Goal: Information Seeking & Learning: Learn about a topic

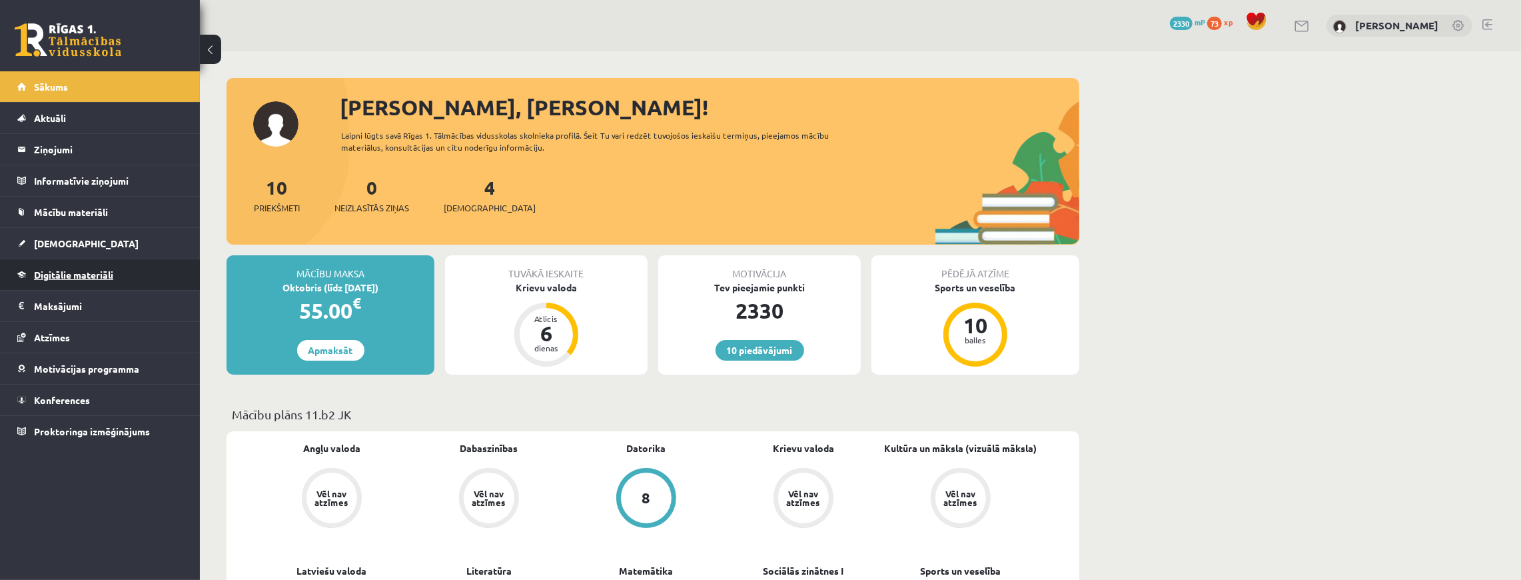
click at [84, 275] on span "Digitālie materiāli" at bounding box center [73, 274] width 79 height 12
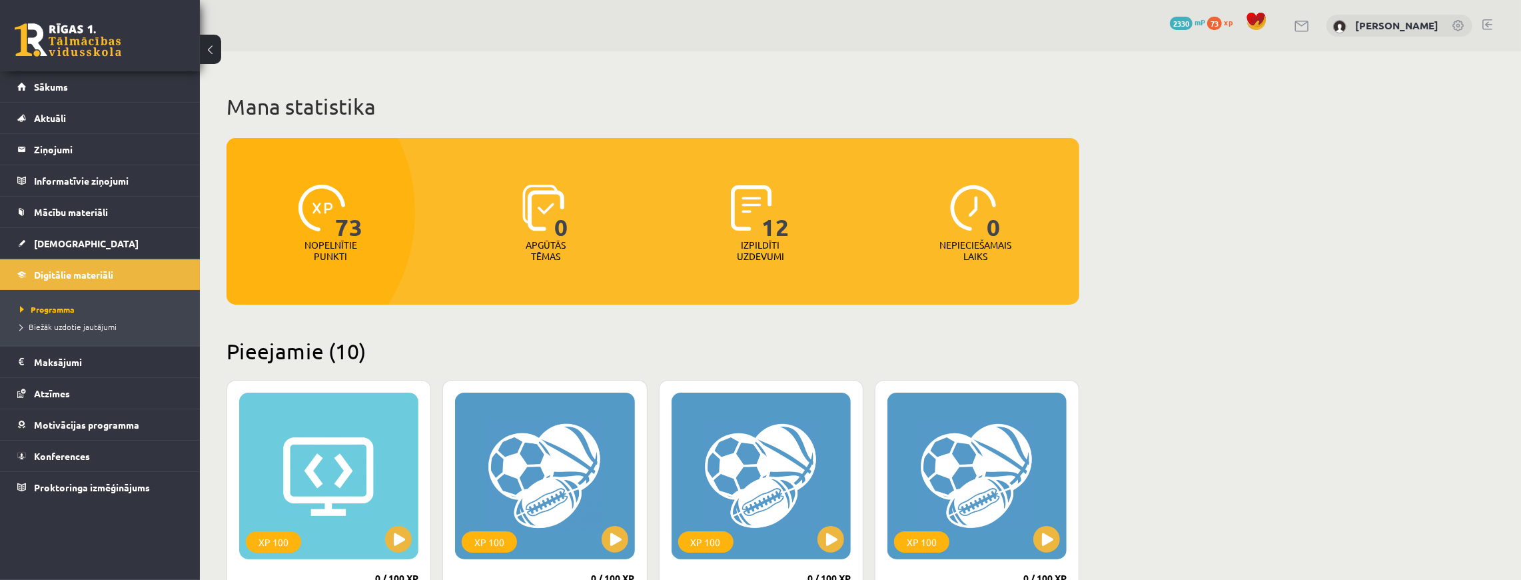
drag, startPoint x: 1162, startPoint y: 361, endPoint x: 1118, endPoint y: 360, distance: 44.0
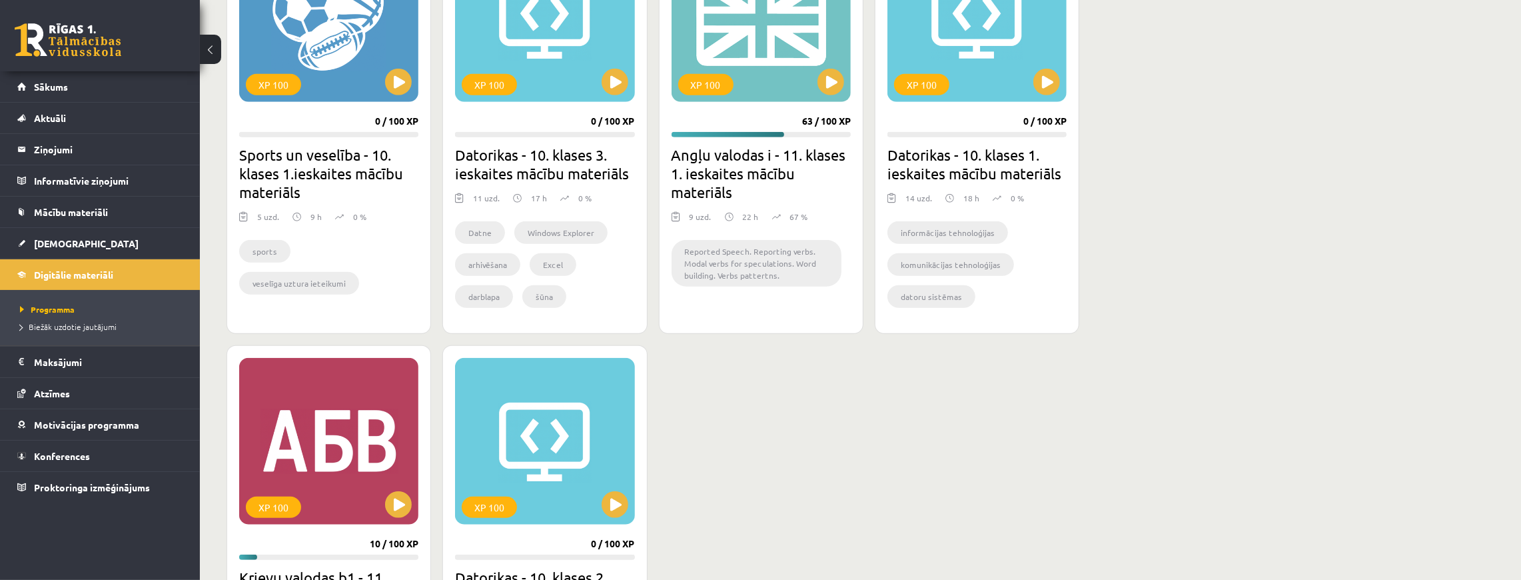
scroll to position [755, 0]
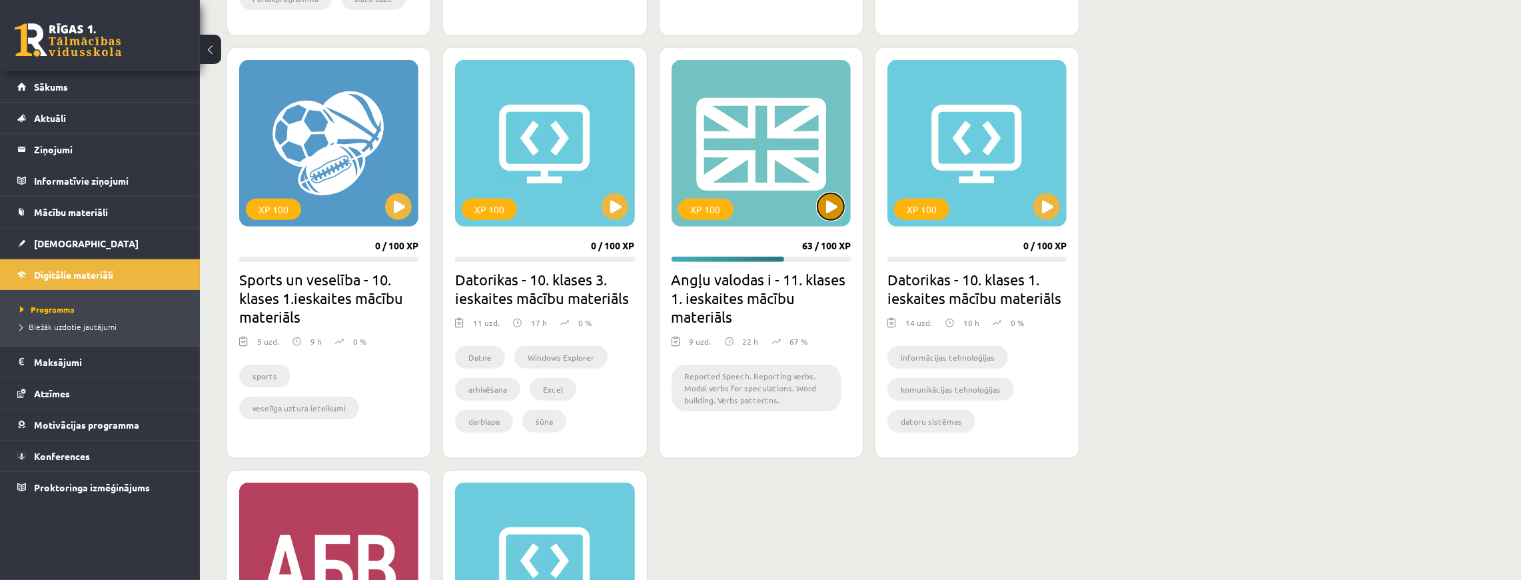
click at [839, 203] on button at bounding box center [830, 206] width 27 height 27
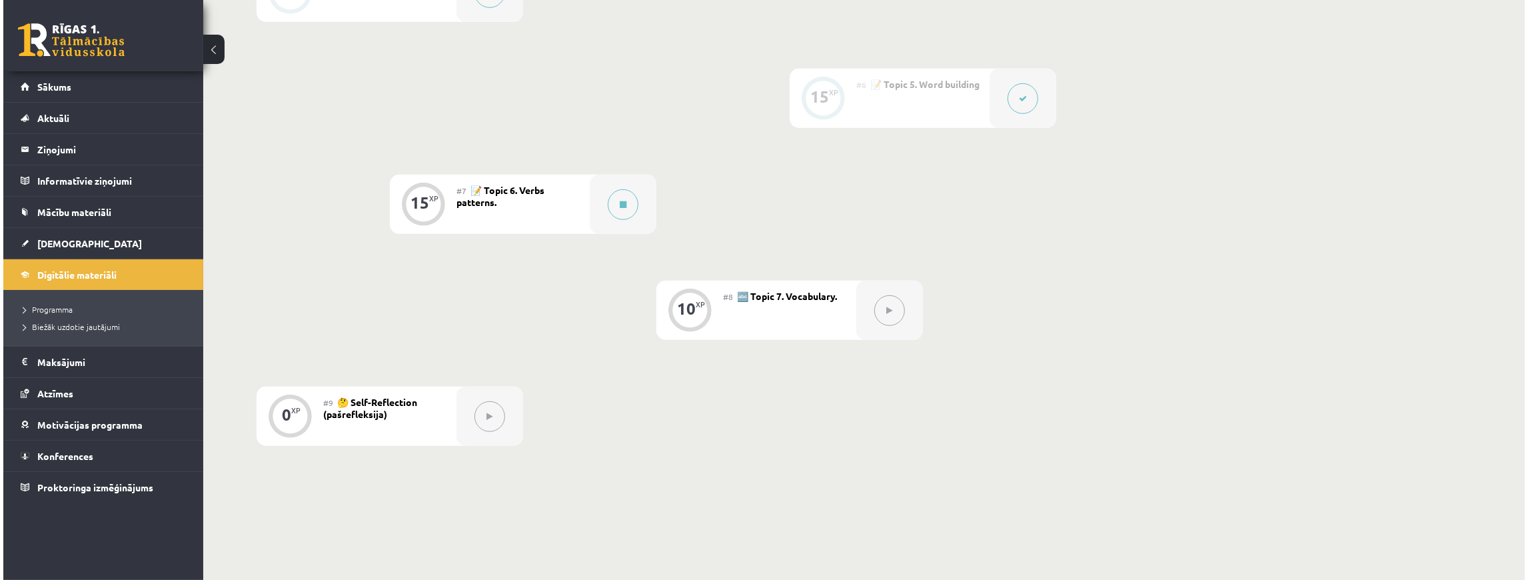
scroll to position [755, 0]
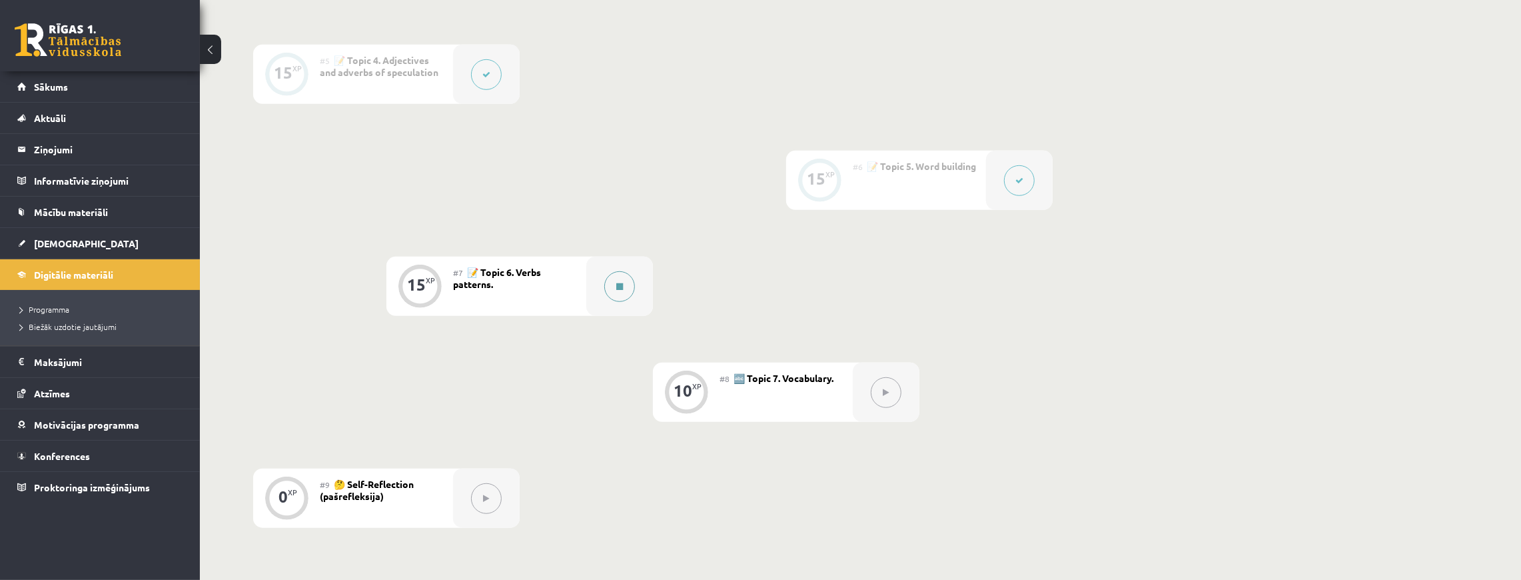
click at [633, 285] on button at bounding box center [619, 286] width 31 height 31
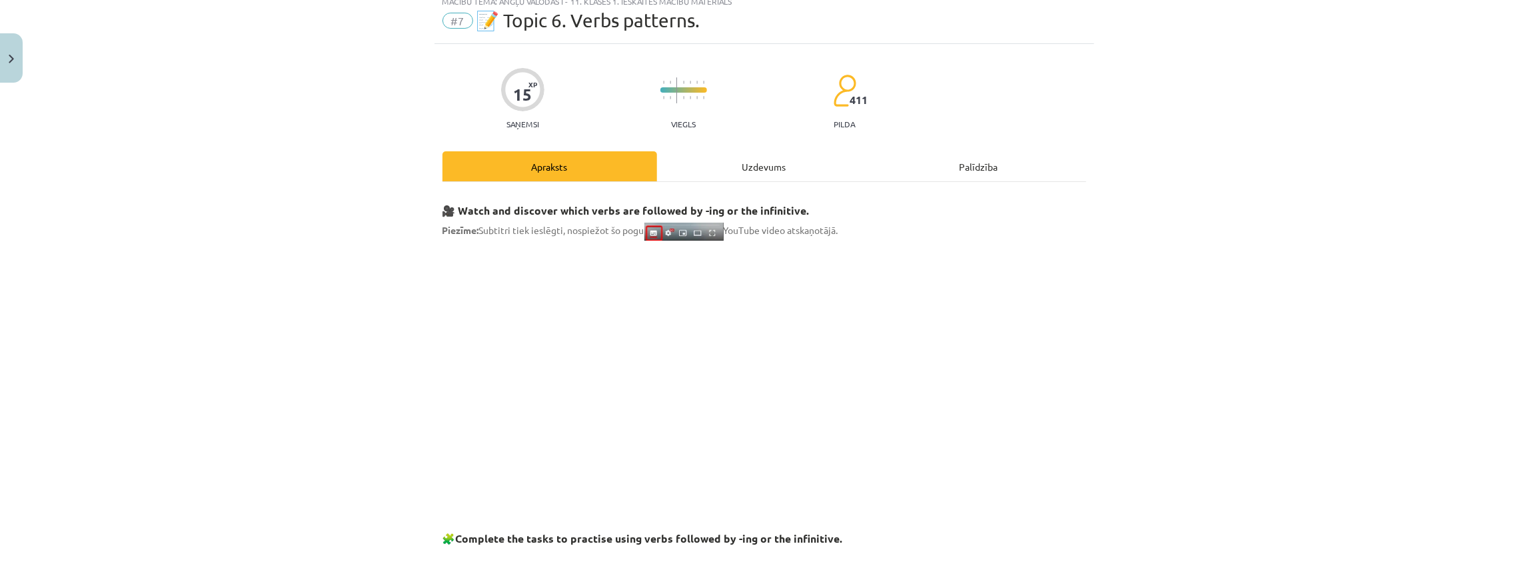
scroll to position [44, 0]
click at [1111, 260] on div "Mācību tēma: Angļu valodas i - 11. klases 1. ieskaites mācību materiāls #7 📝 To…" at bounding box center [764, 290] width 1528 height 580
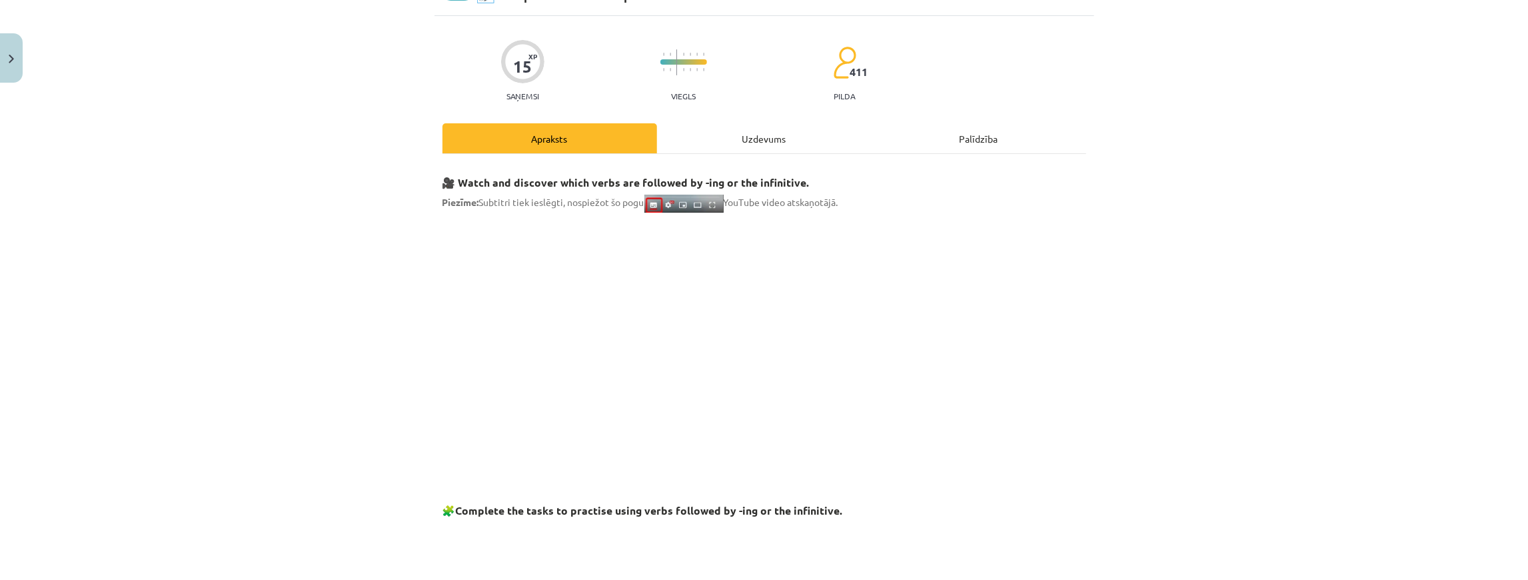
scroll to position [89, 0]
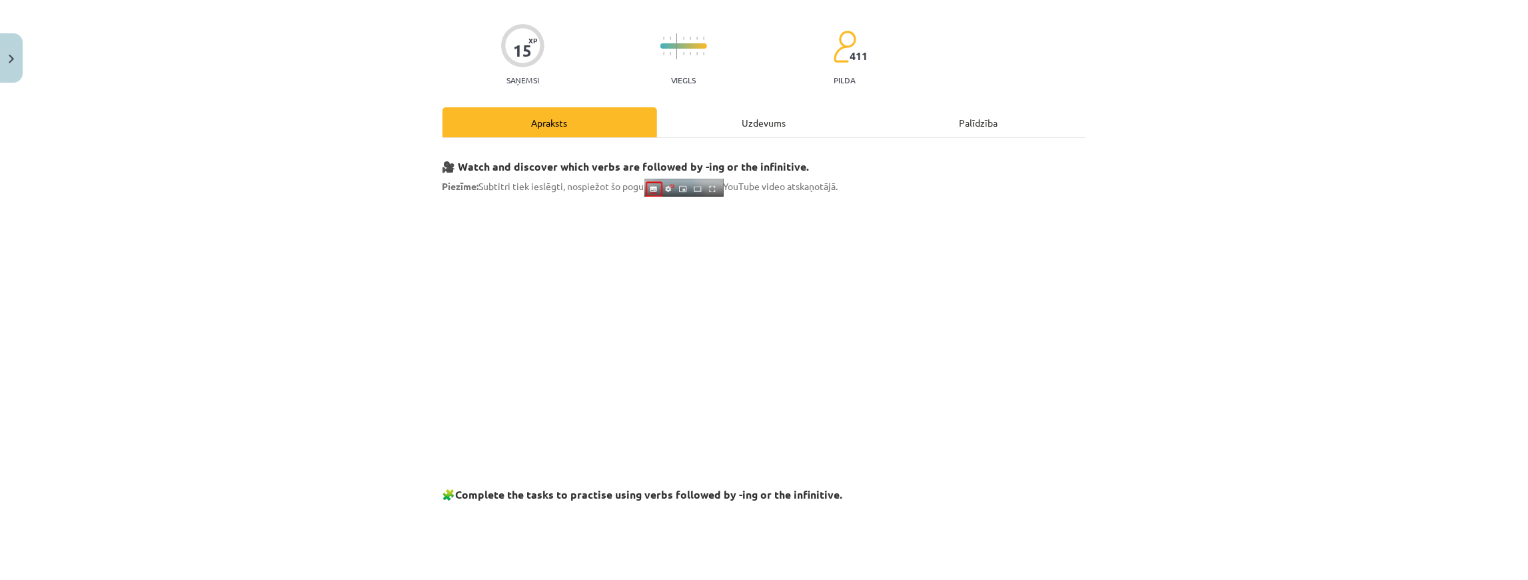
click at [1263, 447] on div "Mācību tēma: Angļu valodas i - 11. klases 1. ieskaites mācību materiāls #7 📝 To…" at bounding box center [764, 290] width 1528 height 580
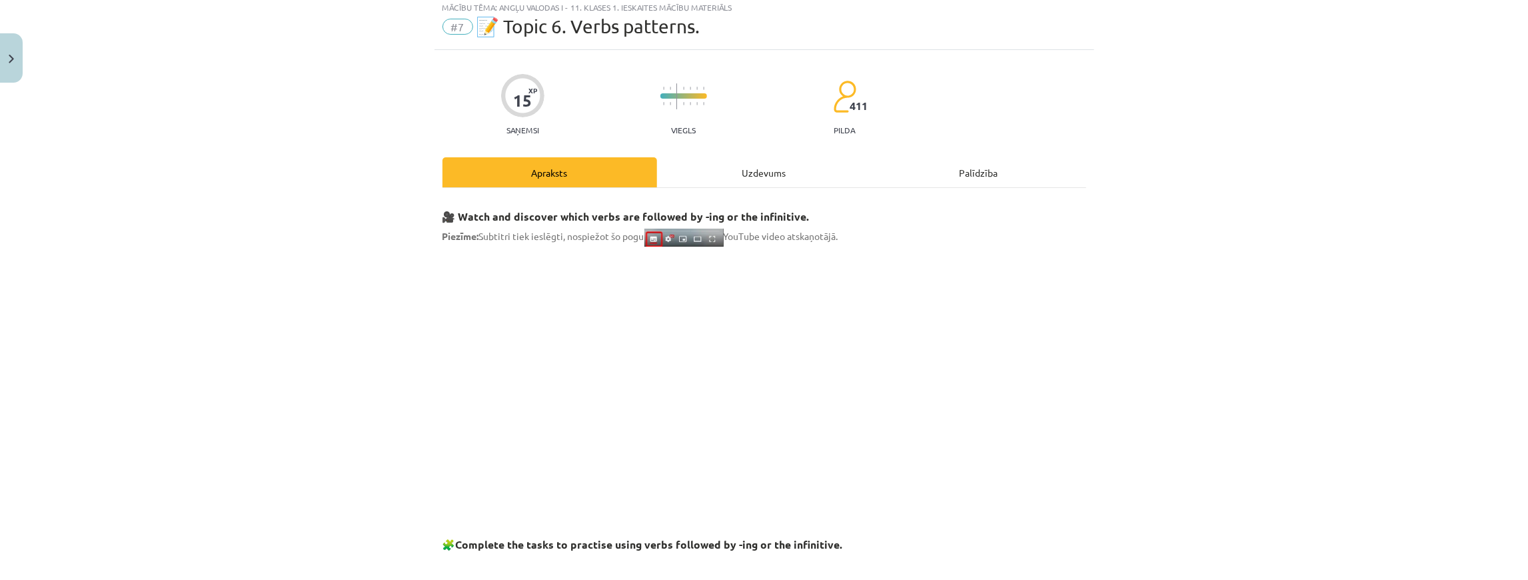
scroll to position [0, 0]
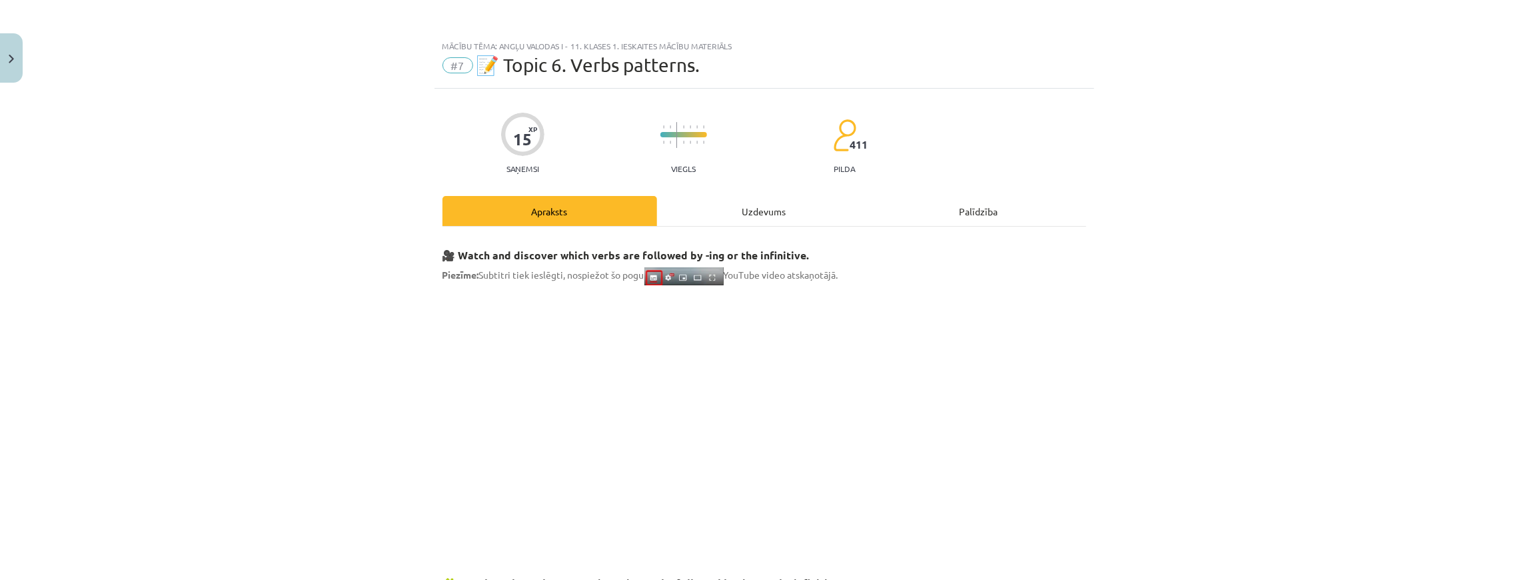
click at [745, 213] on div "Uzdevums" at bounding box center [764, 211] width 215 height 30
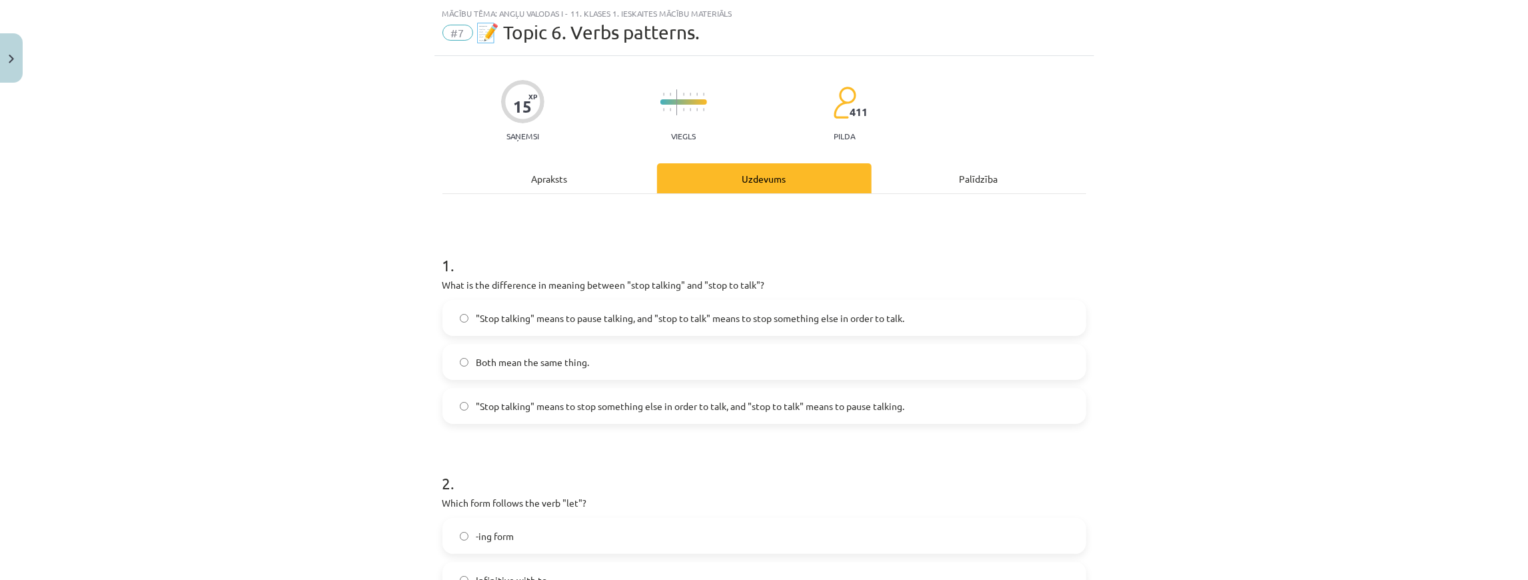
scroll to position [33, 0]
click at [750, 306] on label ""Stop talking" means to pause talking, and "stop to talk" means to stop somethi…" at bounding box center [764, 316] width 641 height 33
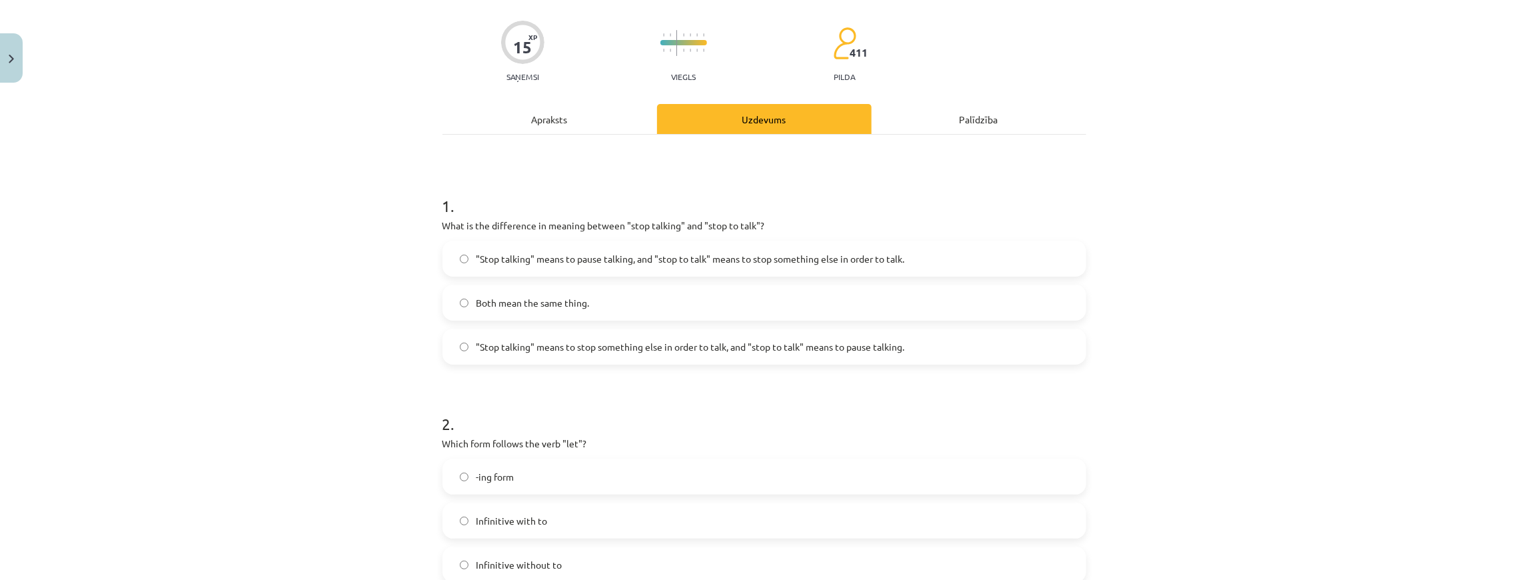
scroll to position [167, 0]
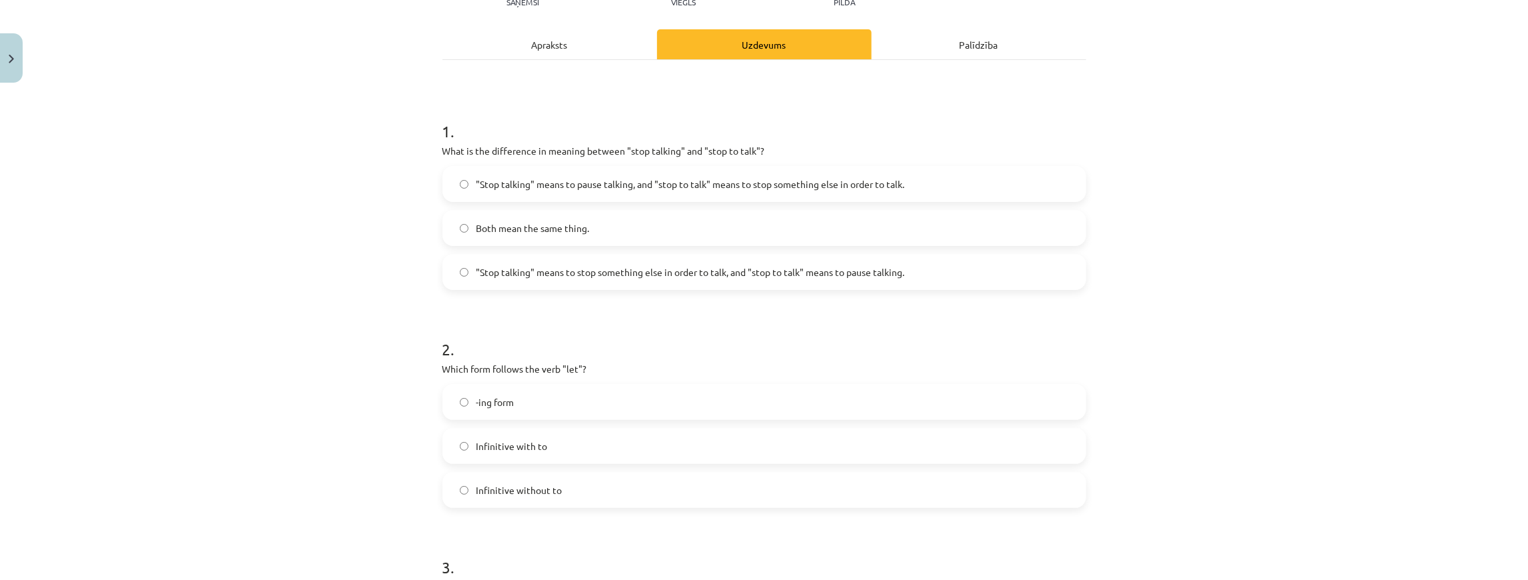
click at [545, 448] on label "Infinitive with to" at bounding box center [764, 445] width 641 height 33
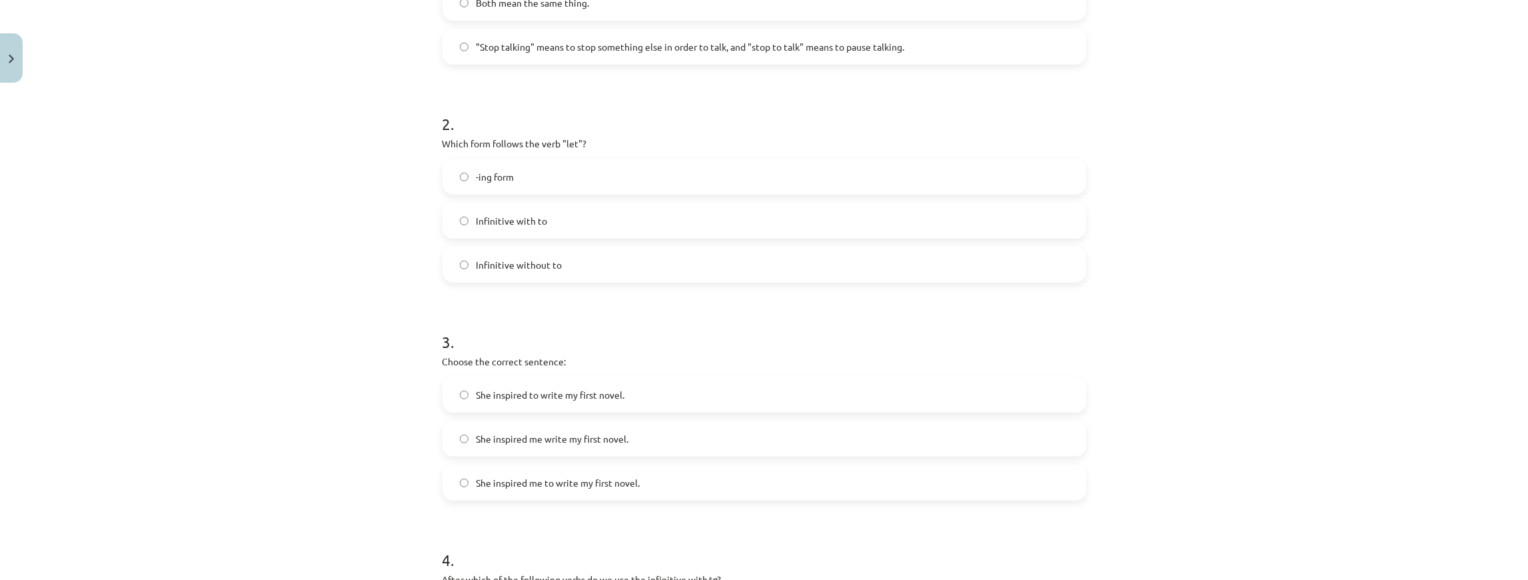
scroll to position [477, 0]
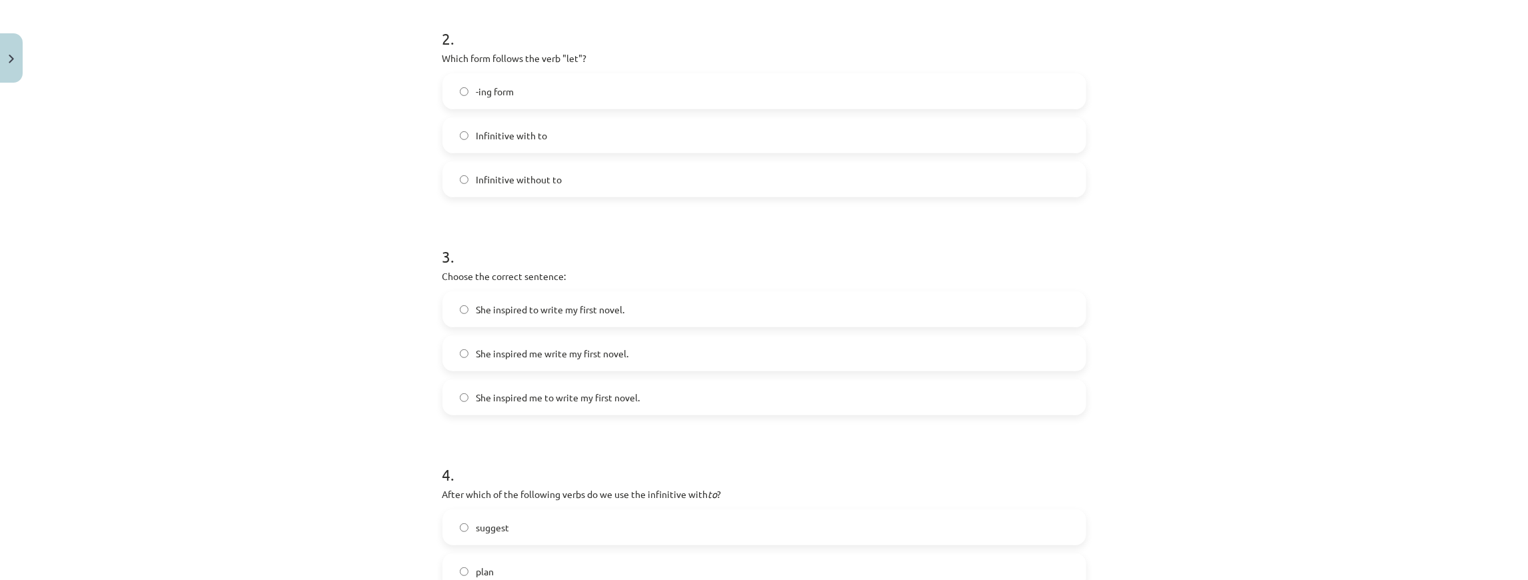
click at [572, 398] on span "She inspired me to write my first novel." at bounding box center [558, 397] width 164 height 14
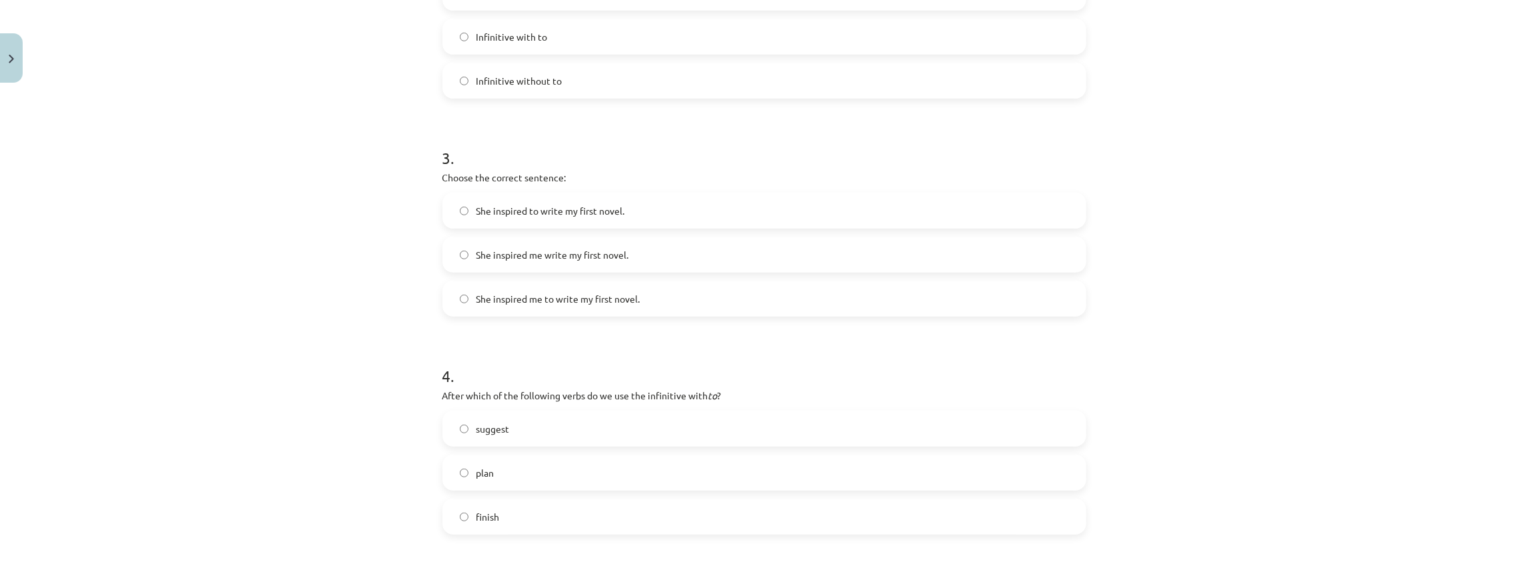
scroll to position [700, 0]
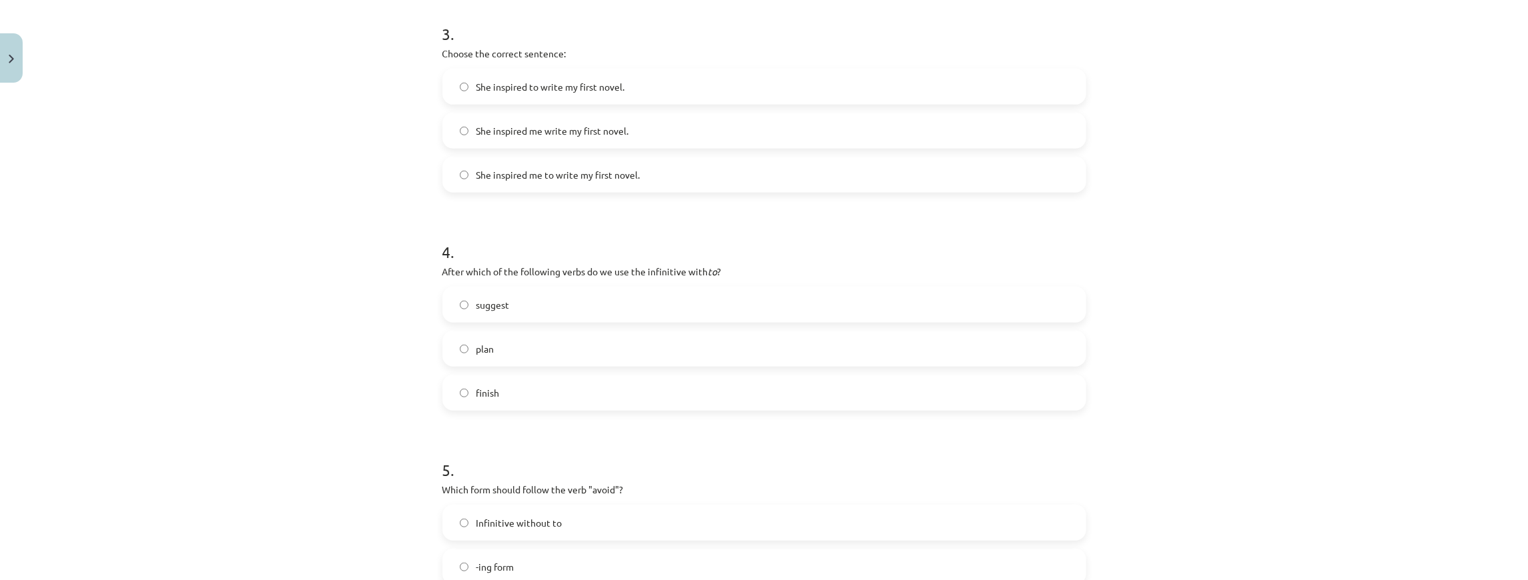
click at [584, 358] on label "plan" at bounding box center [764, 348] width 641 height 33
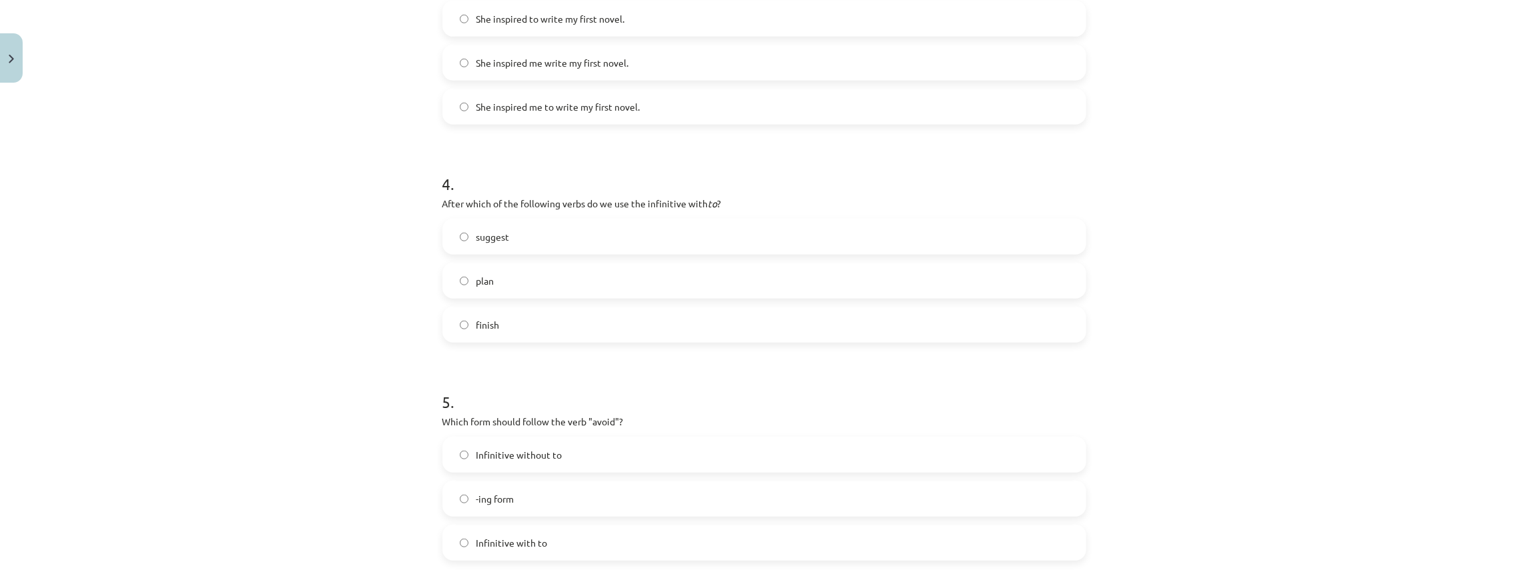
scroll to position [877, 0]
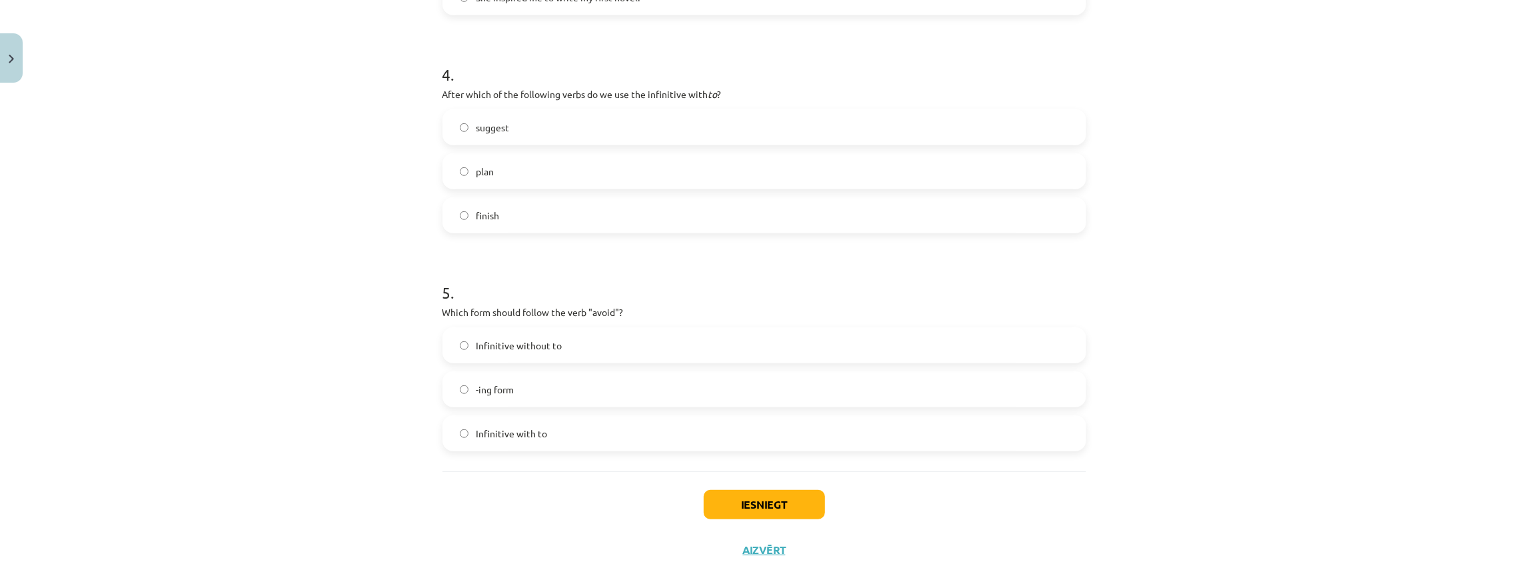
click at [588, 392] on label "-ing form" at bounding box center [764, 388] width 641 height 33
click at [748, 496] on button "Iesniegt" at bounding box center [764, 504] width 121 height 29
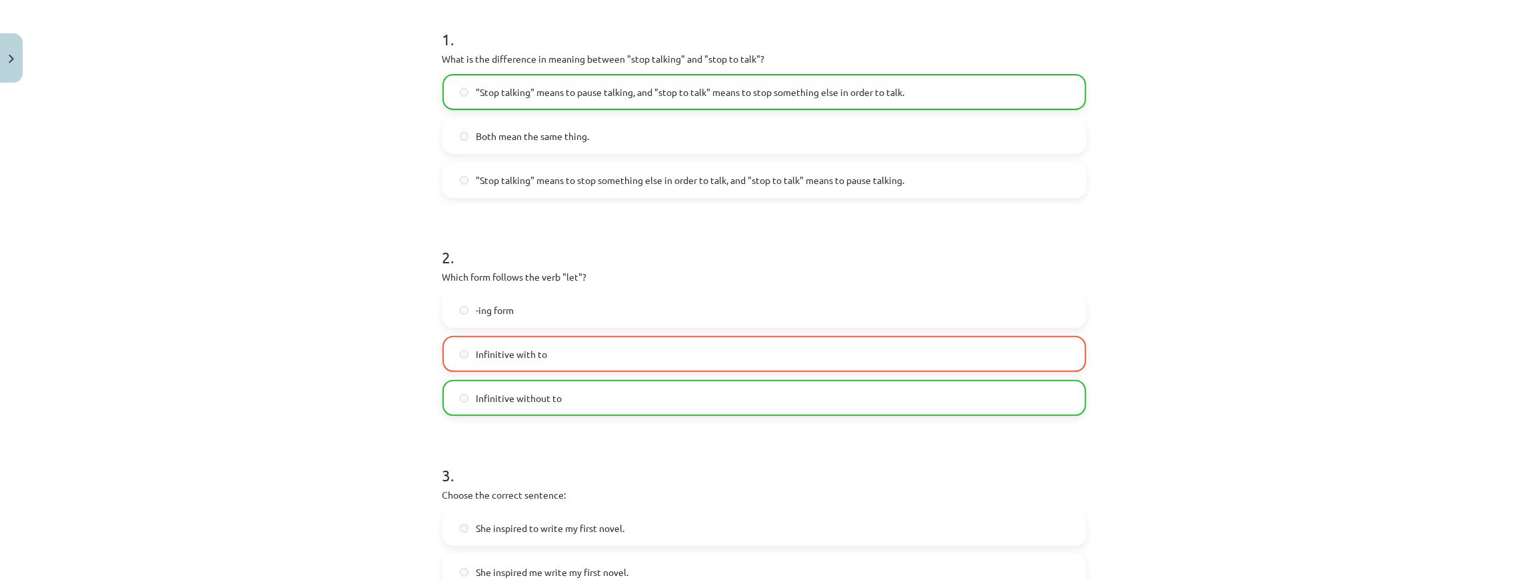
scroll to position [255, 0]
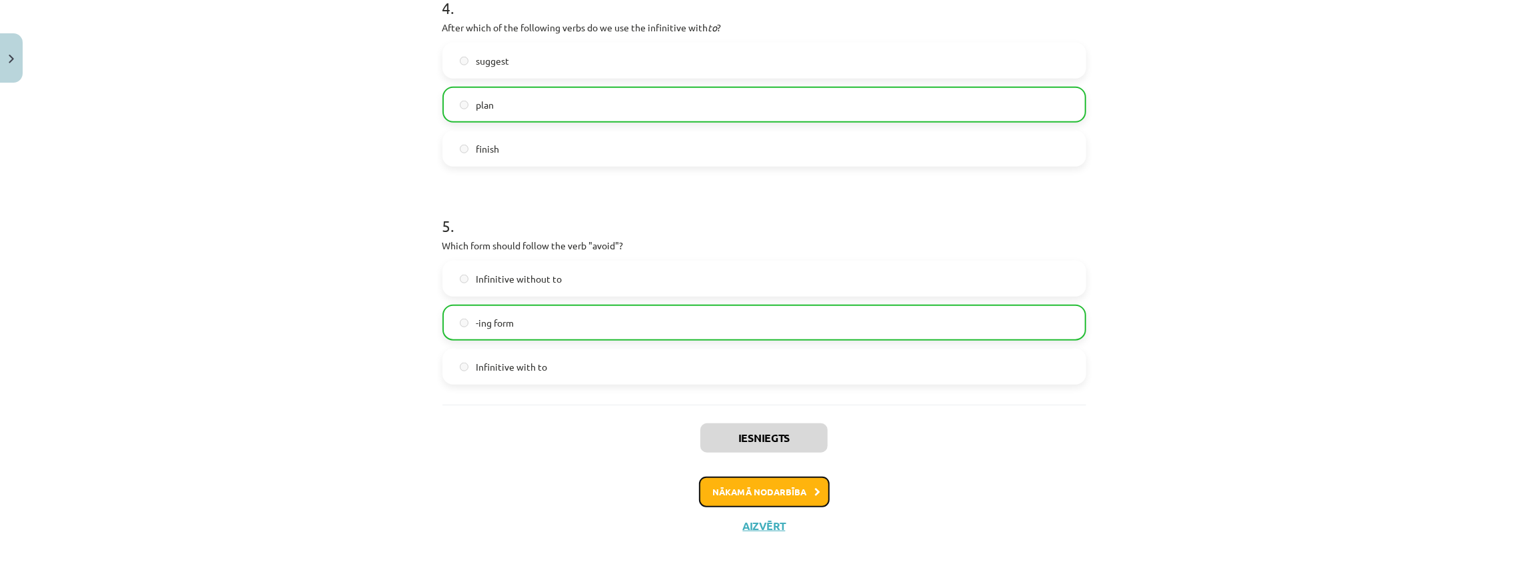
click at [754, 490] on button "Nākamā nodarbība" at bounding box center [764, 491] width 131 height 31
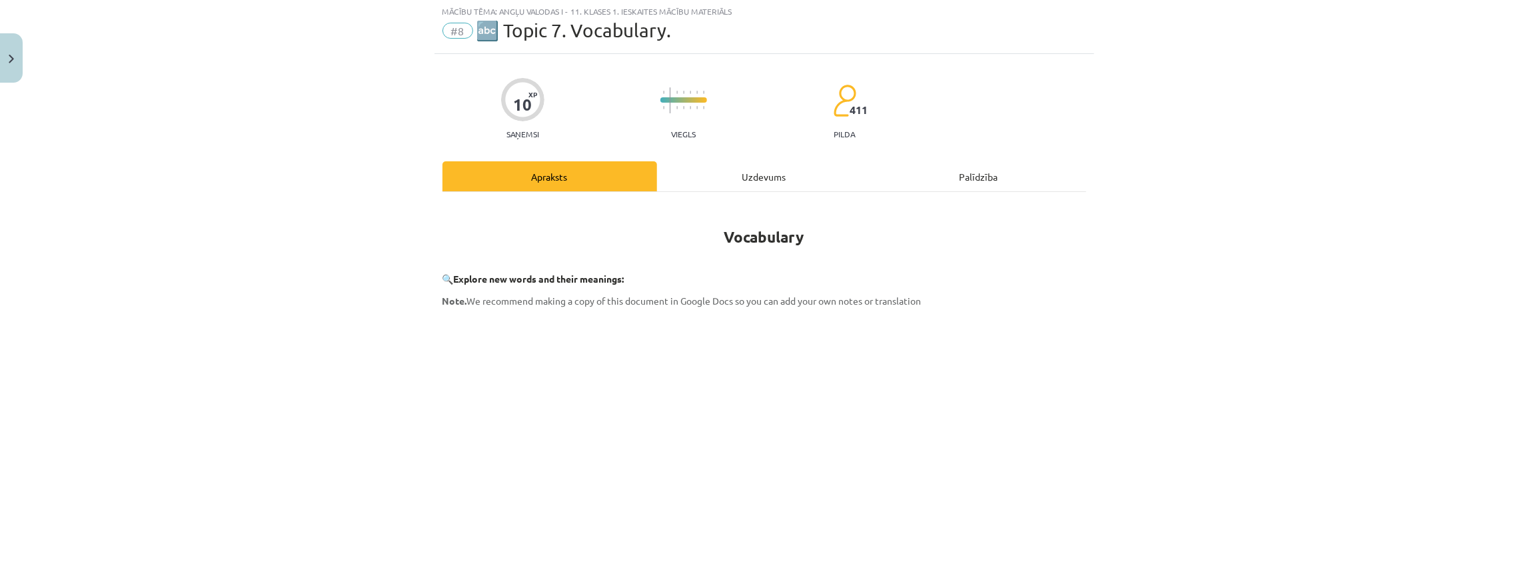
scroll to position [33, 0]
click at [730, 189] on div "Uzdevums" at bounding box center [764, 178] width 215 height 30
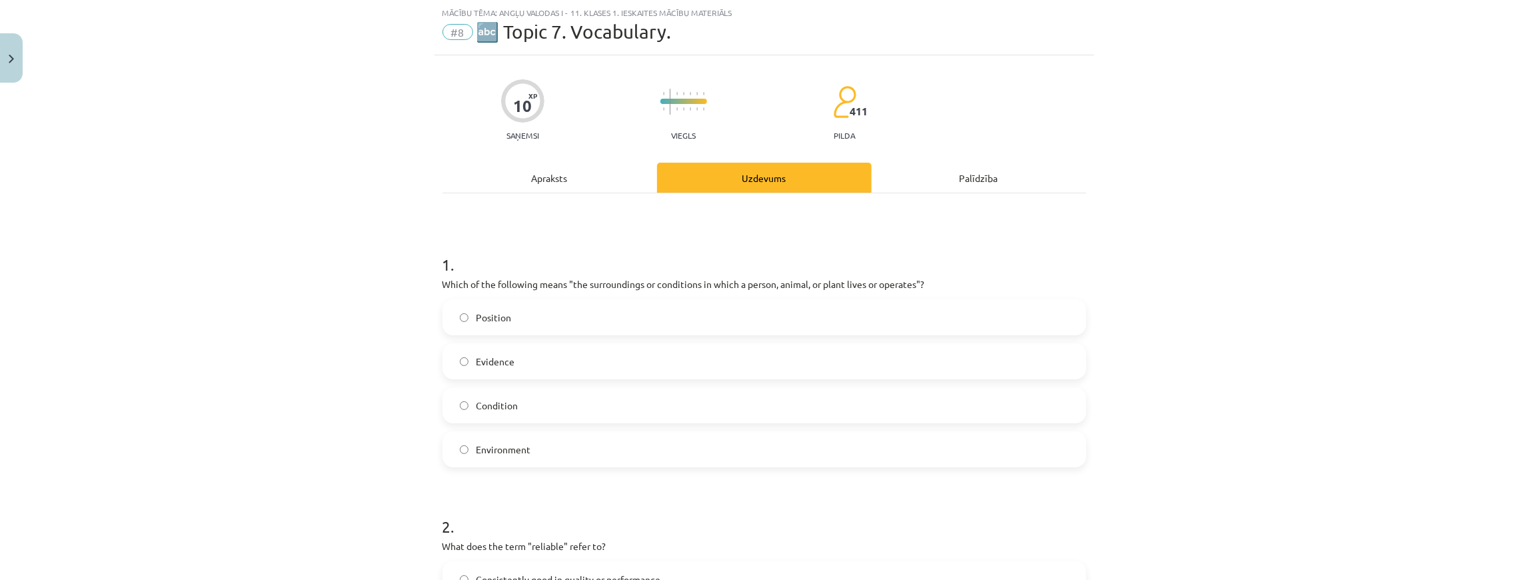
click at [597, 171] on div "Apraksts" at bounding box center [549, 178] width 215 height 30
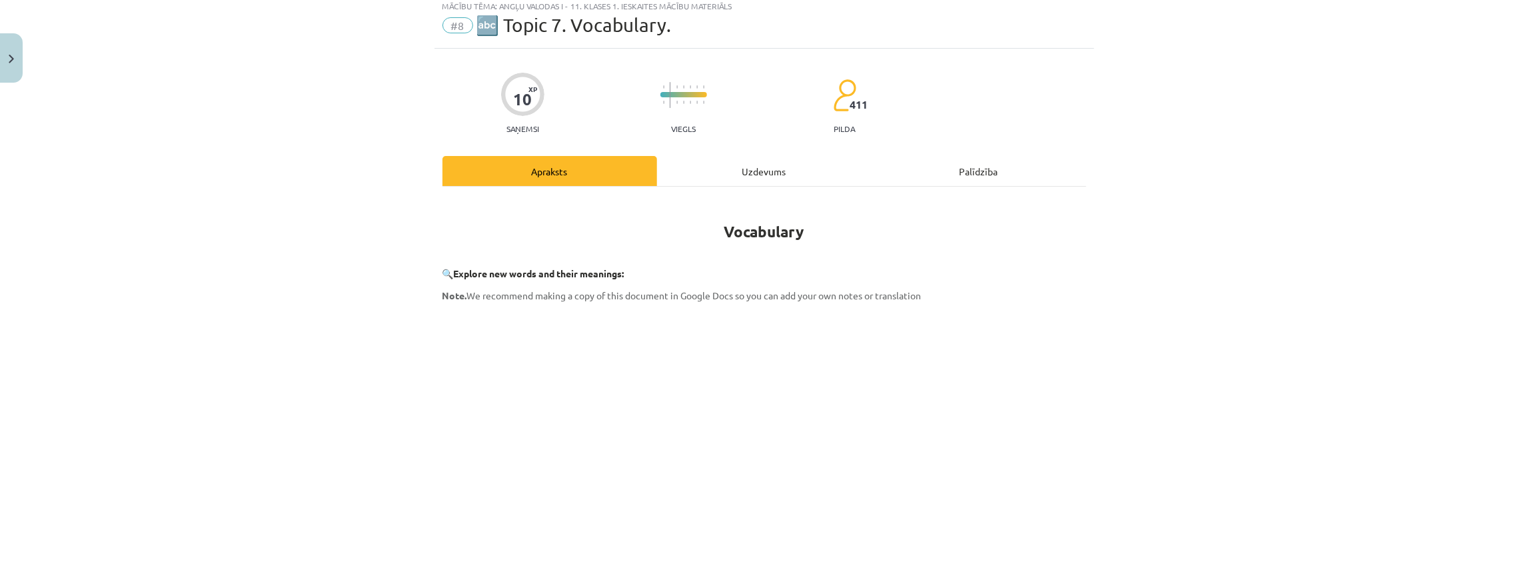
scroll to position [0, 0]
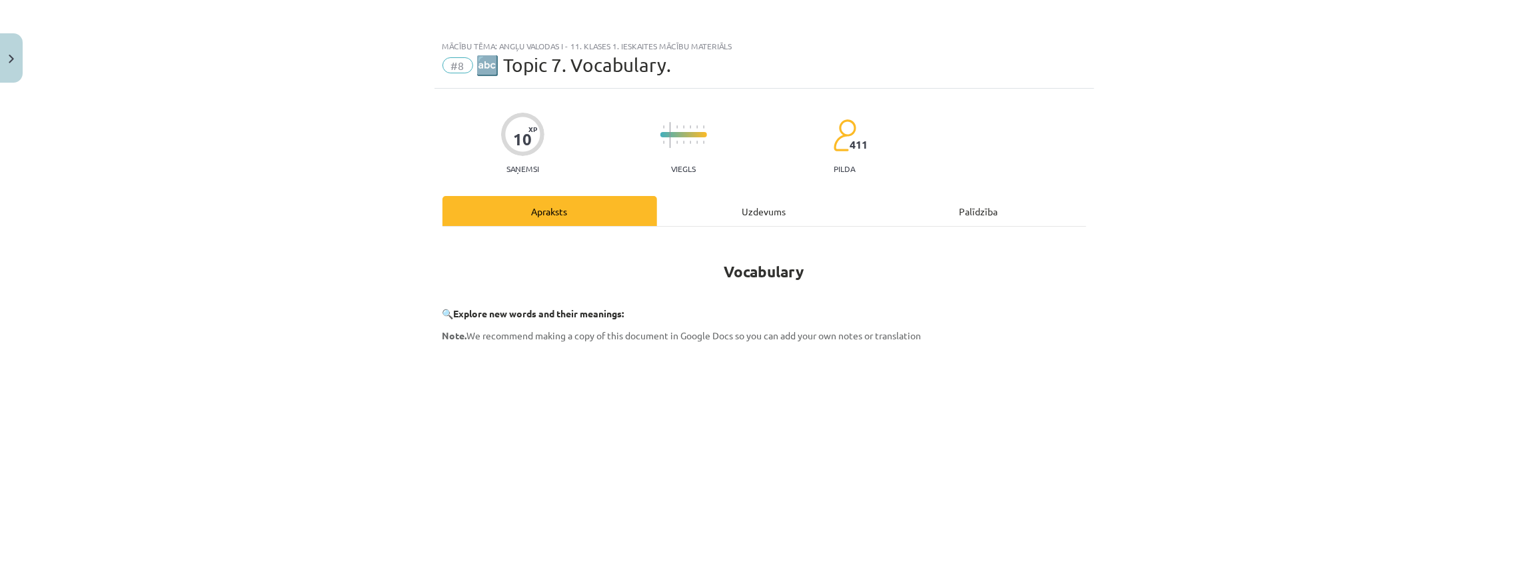
click at [732, 211] on div "Uzdevums" at bounding box center [764, 211] width 215 height 30
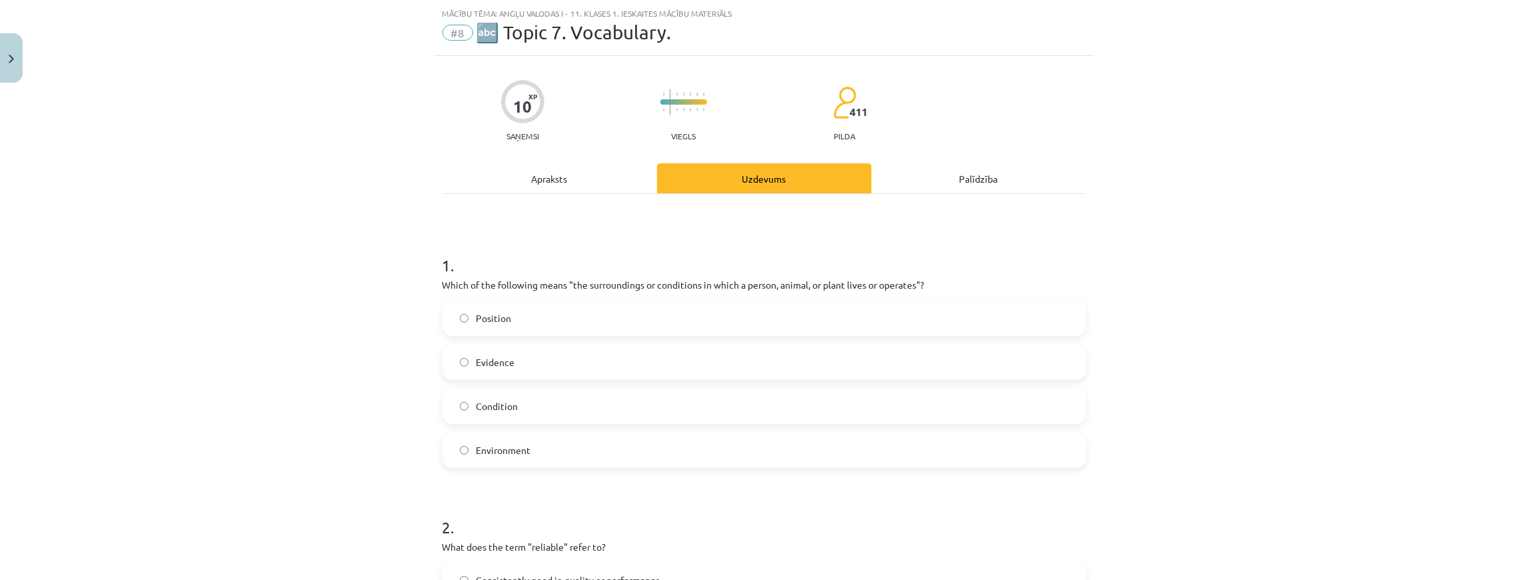
scroll to position [33, 0]
click at [550, 447] on label "Environment" at bounding box center [764, 448] width 641 height 33
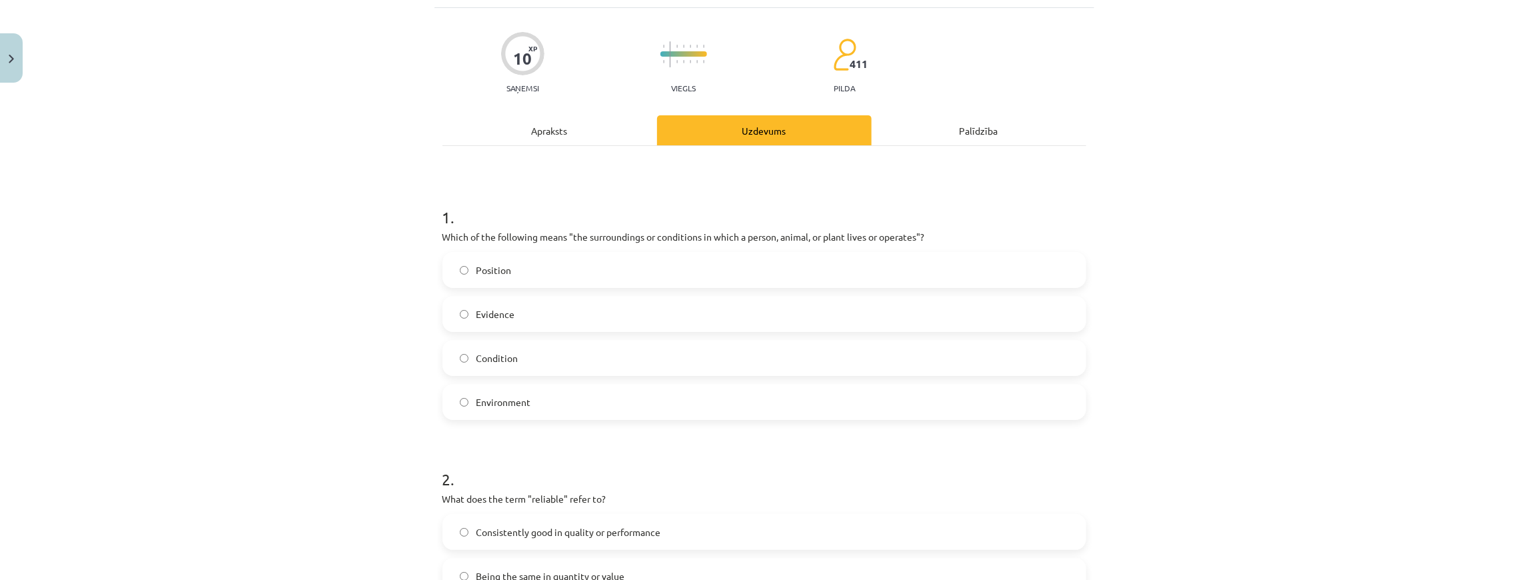
scroll to position [300, 0]
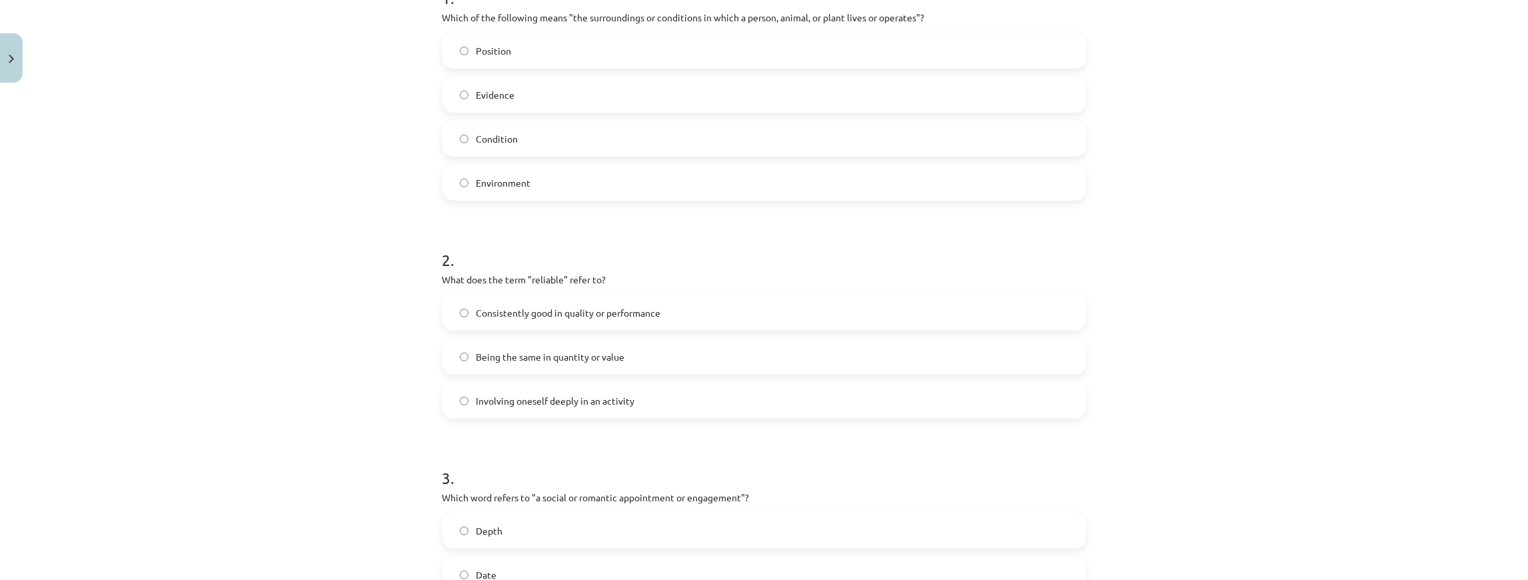
click at [600, 321] on label "Consistently good in quality or performance" at bounding box center [764, 312] width 641 height 33
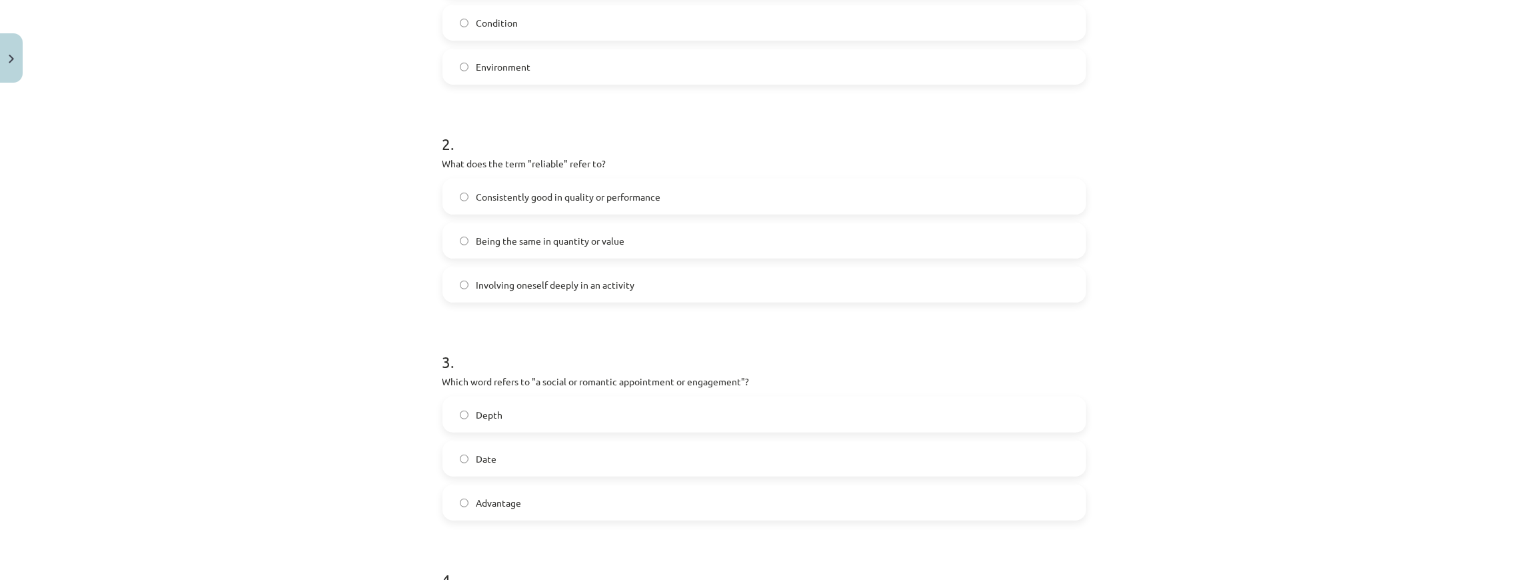
scroll to position [566, 0]
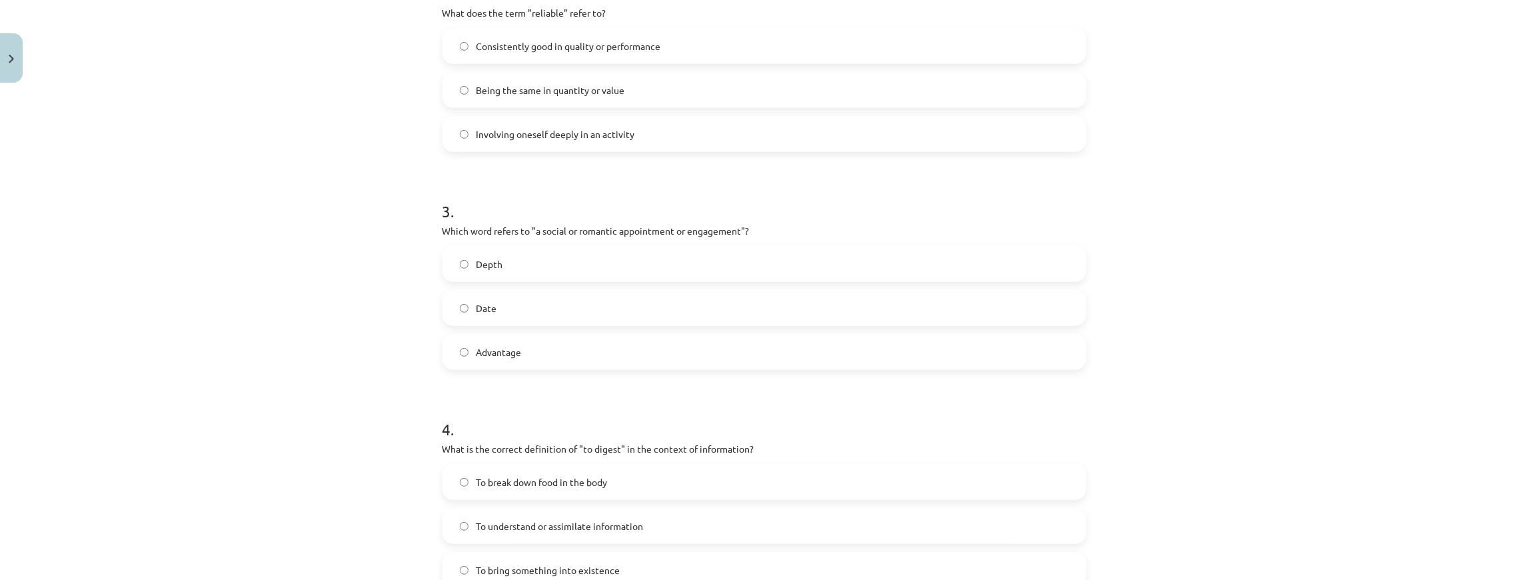
click at [598, 329] on div "Depth Date Advantage" at bounding box center [764, 308] width 644 height 124
click at [598, 320] on label "Date" at bounding box center [764, 307] width 641 height 33
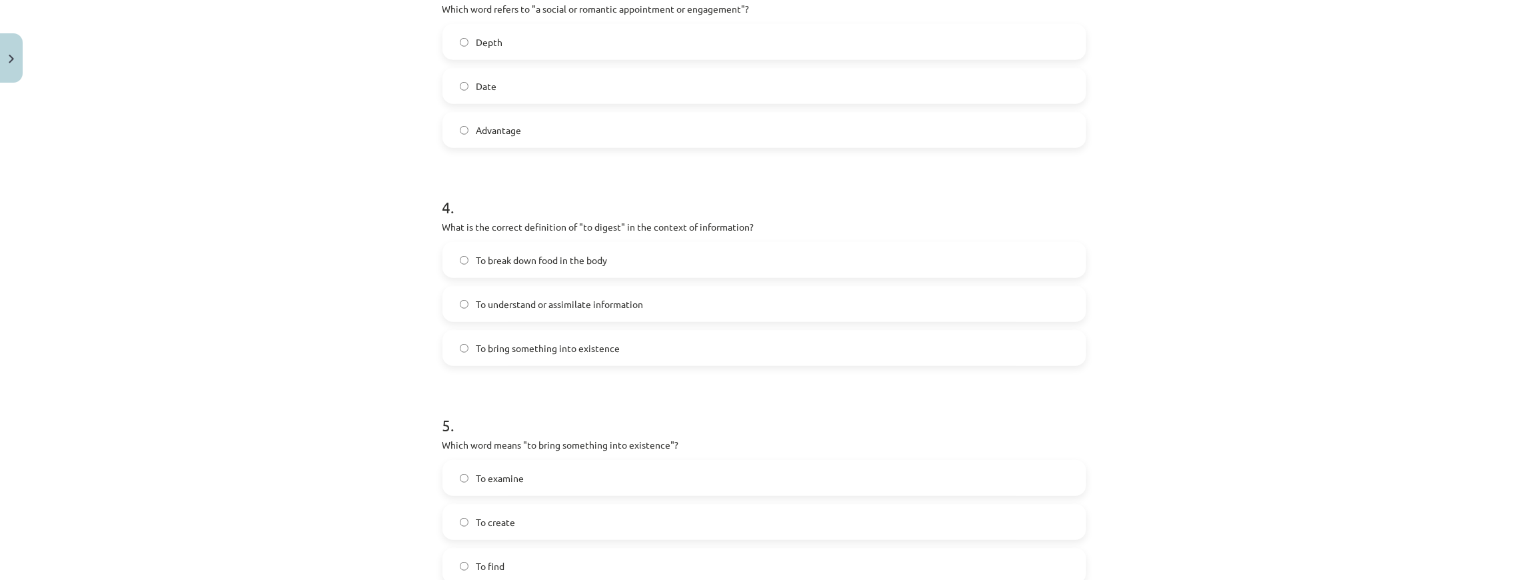
click at [617, 268] on label "To break down food in the body" at bounding box center [764, 259] width 641 height 33
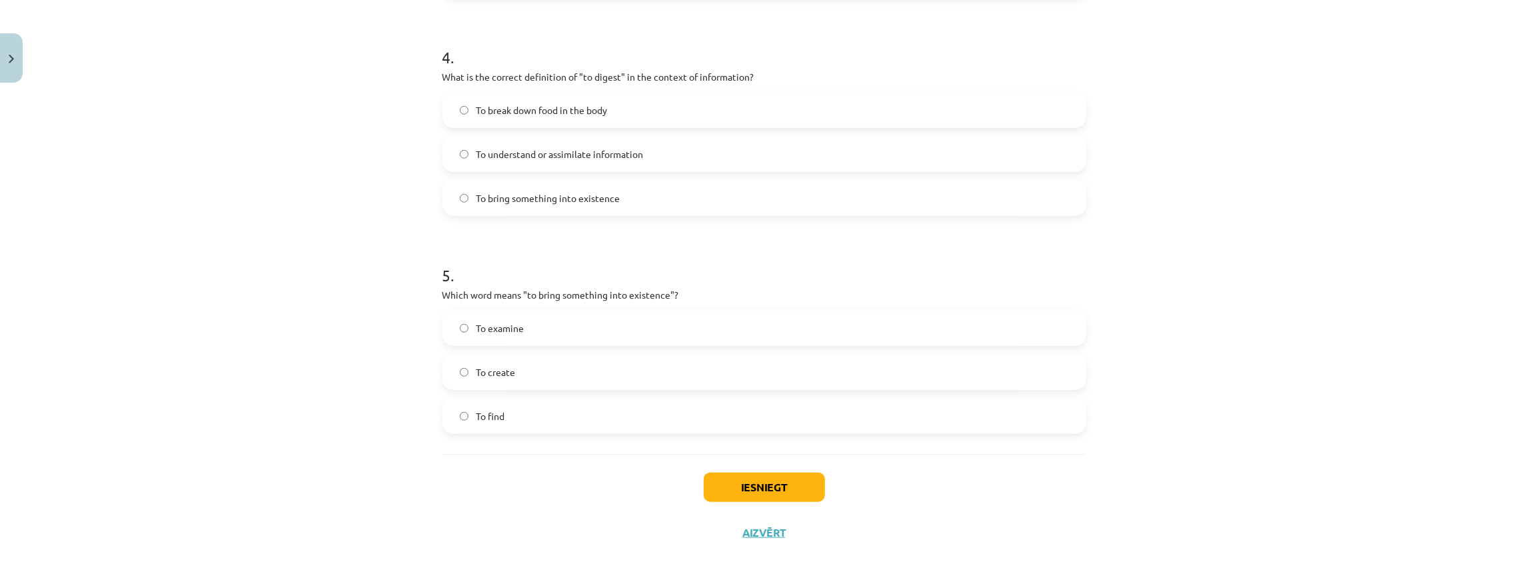
scroll to position [946, 0]
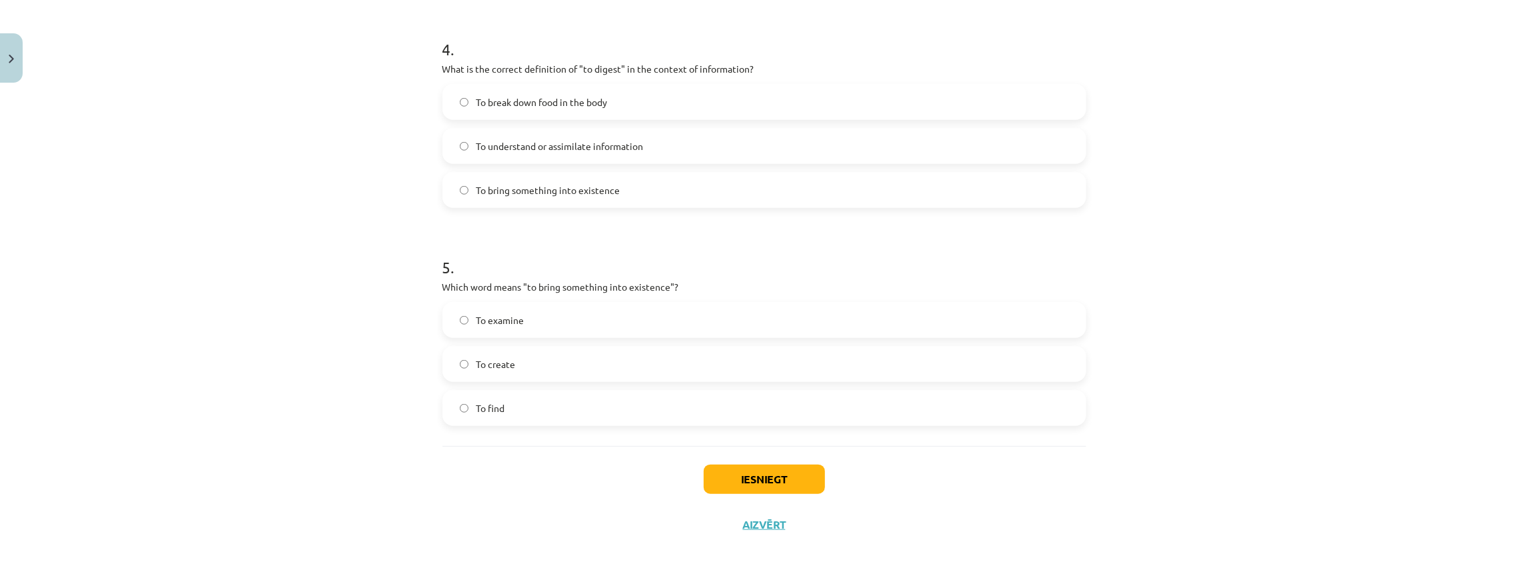
click at [553, 375] on label "To create" at bounding box center [764, 363] width 641 height 33
click at [745, 478] on button "Iesniegt" at bounding box center [764, 478] width 121 height 29
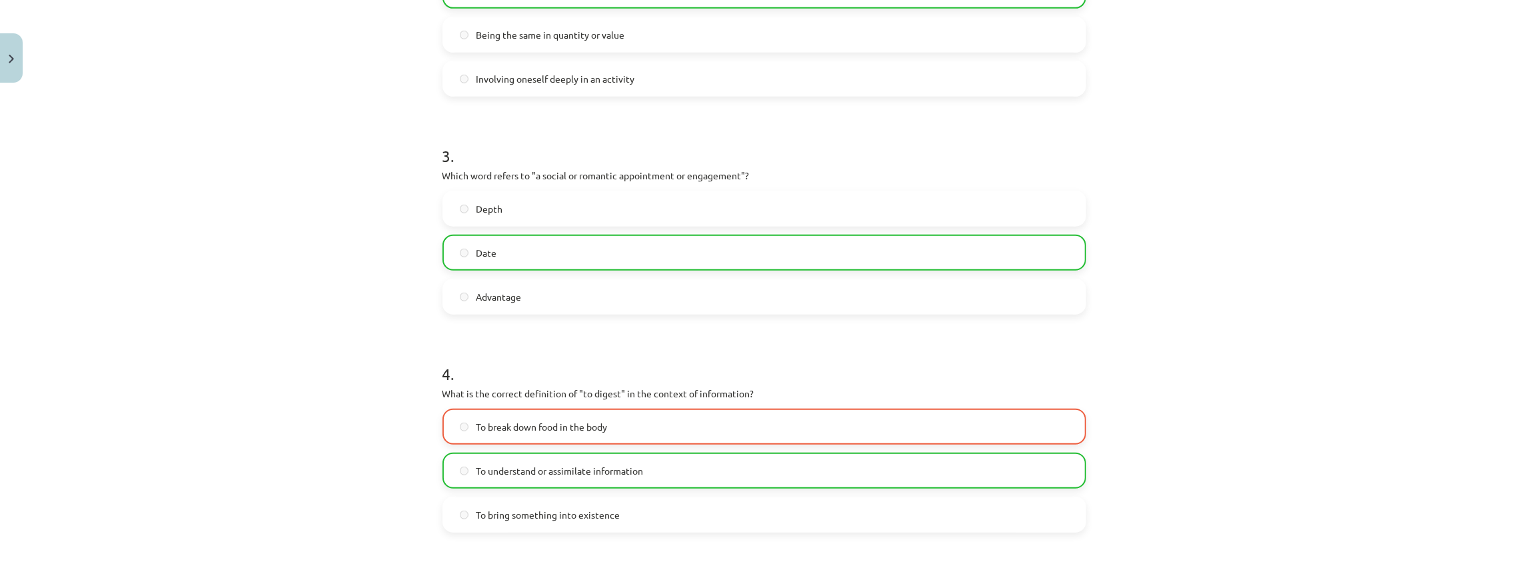
scroll to position [987, 0]
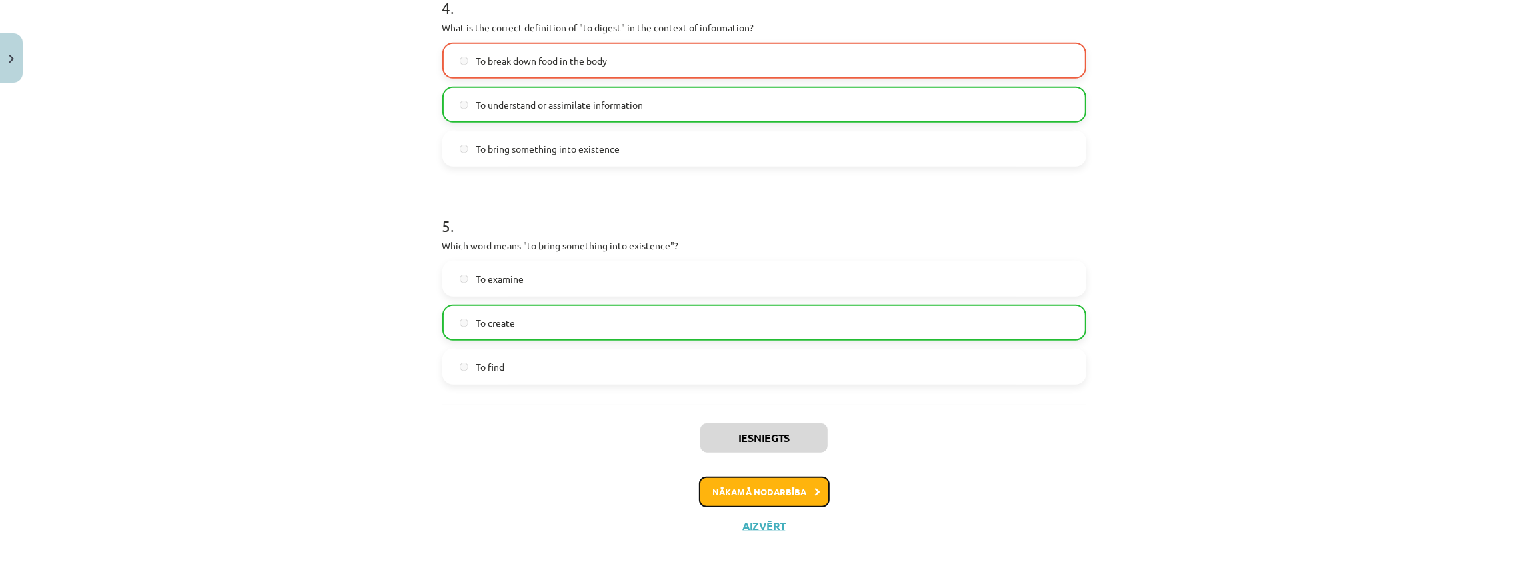
click at [777, 484] on button "Nākamā nodarbība" at bounding box center [764, 491] width 131 height 31
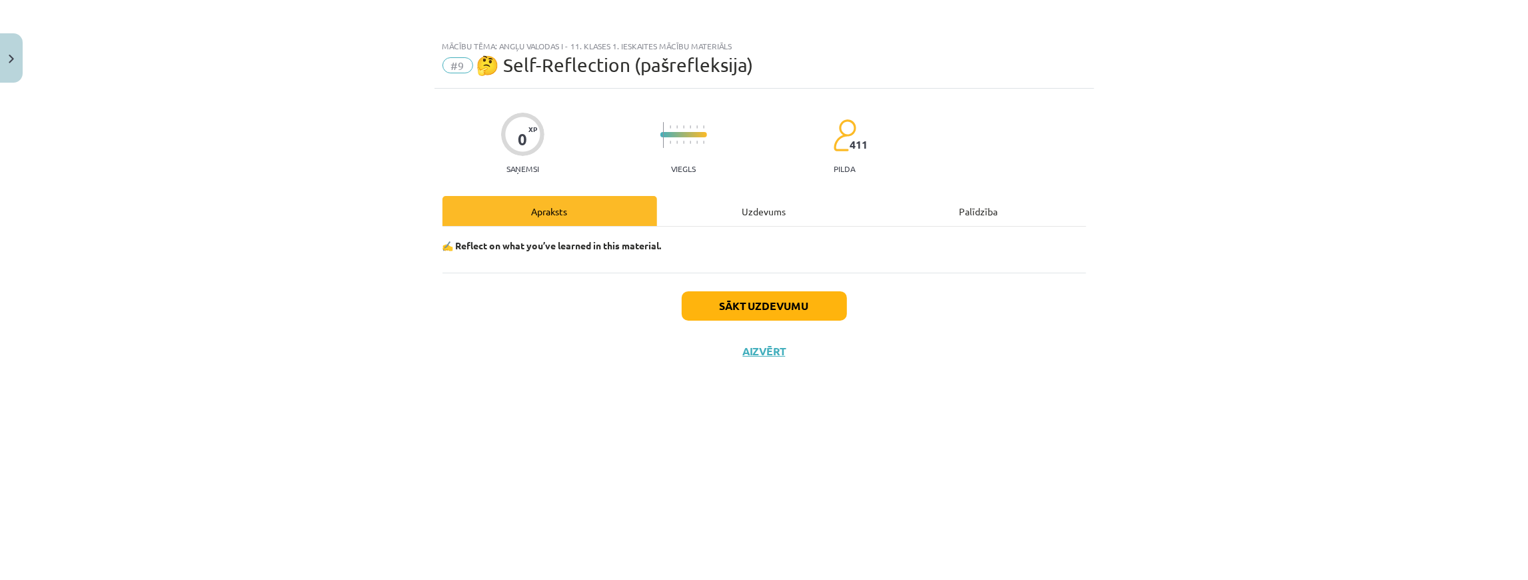
scroll to position [0, 0]
click at [763, 214] on div "Uzdevums" at bounding box center [764, 211] width 215 height 30
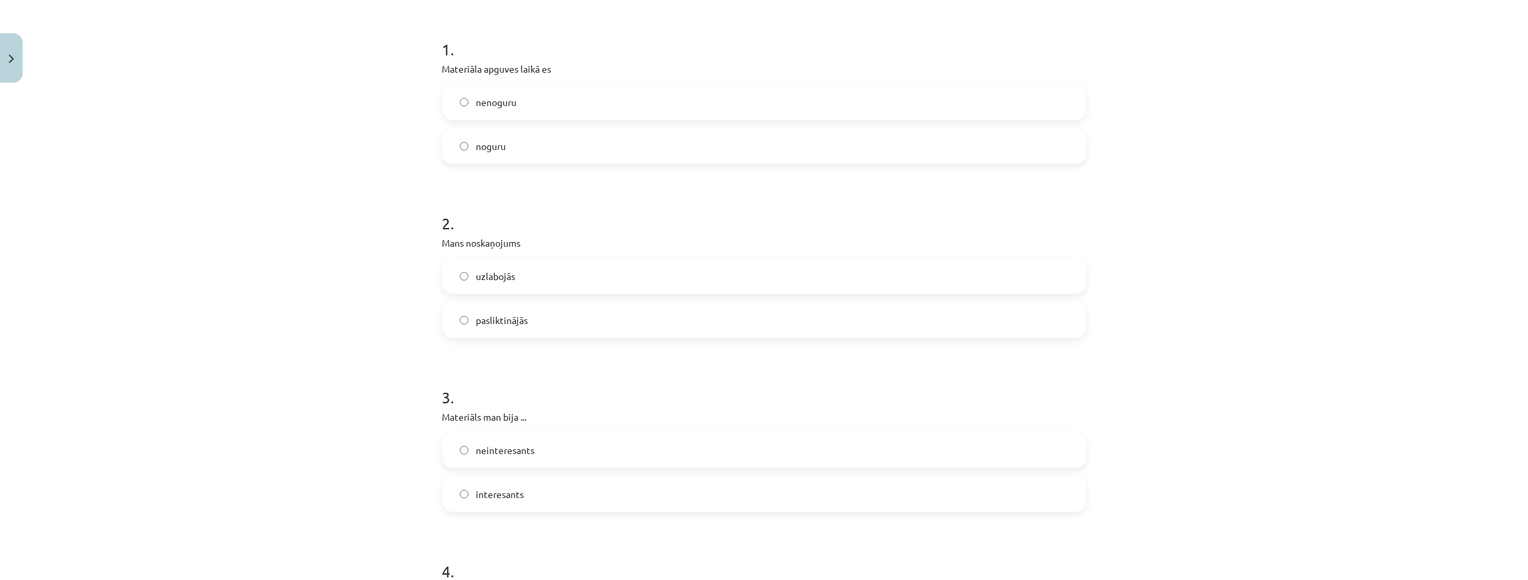
scroll to position [104, 0]
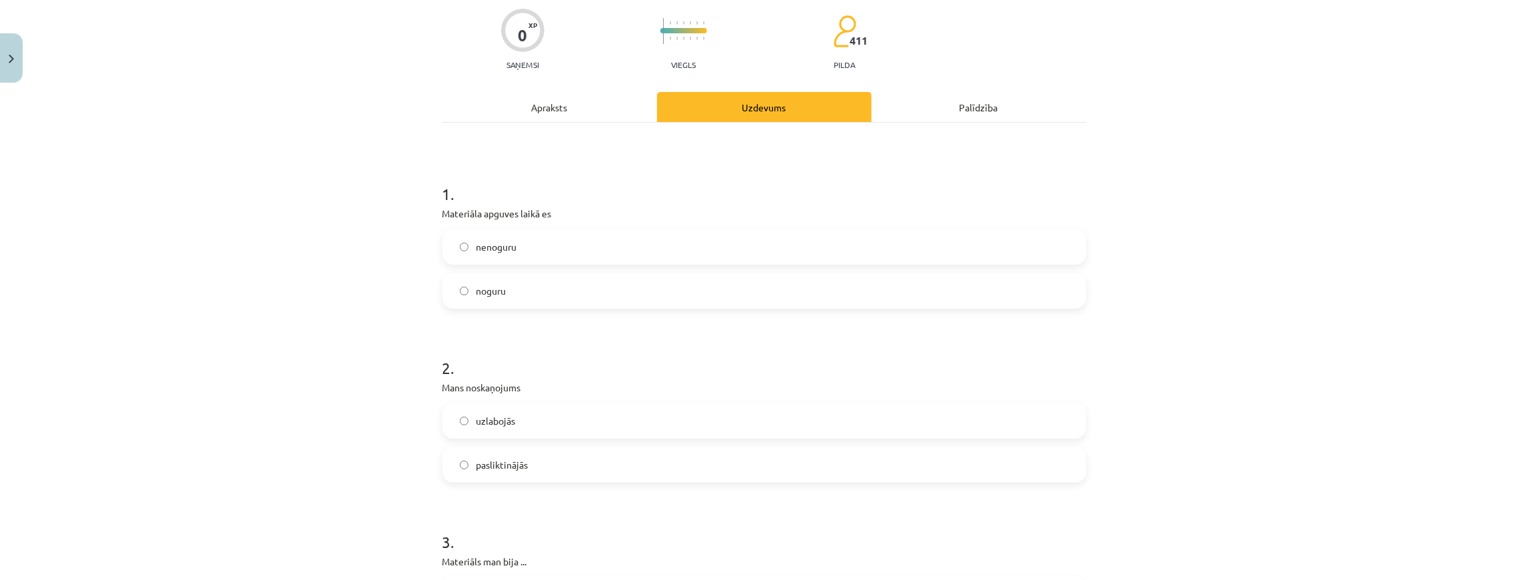
drag, startPoint x: 528, startPoint y: 255, endPoint x: 525, endPoint y: 267, distance: 12.4
click at [528, 254] on label "nenoguru" at bounding box center [764, 246] width 641 height 33
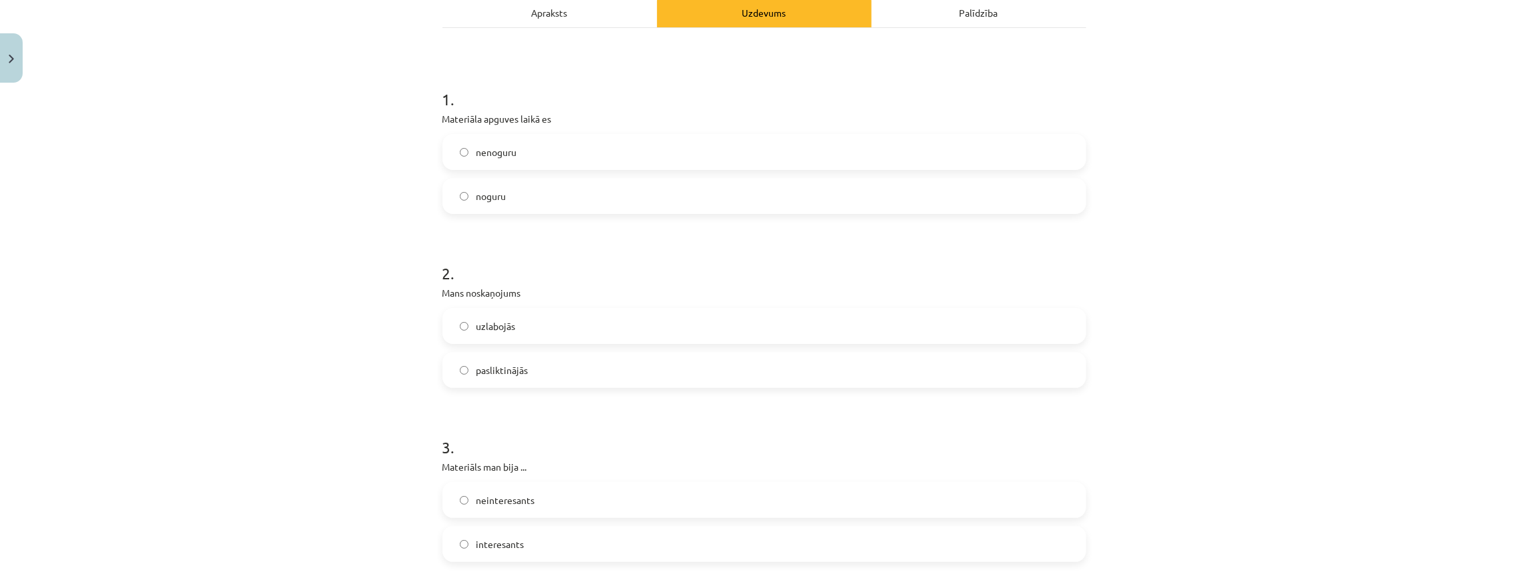
scroll to position [326, 0]
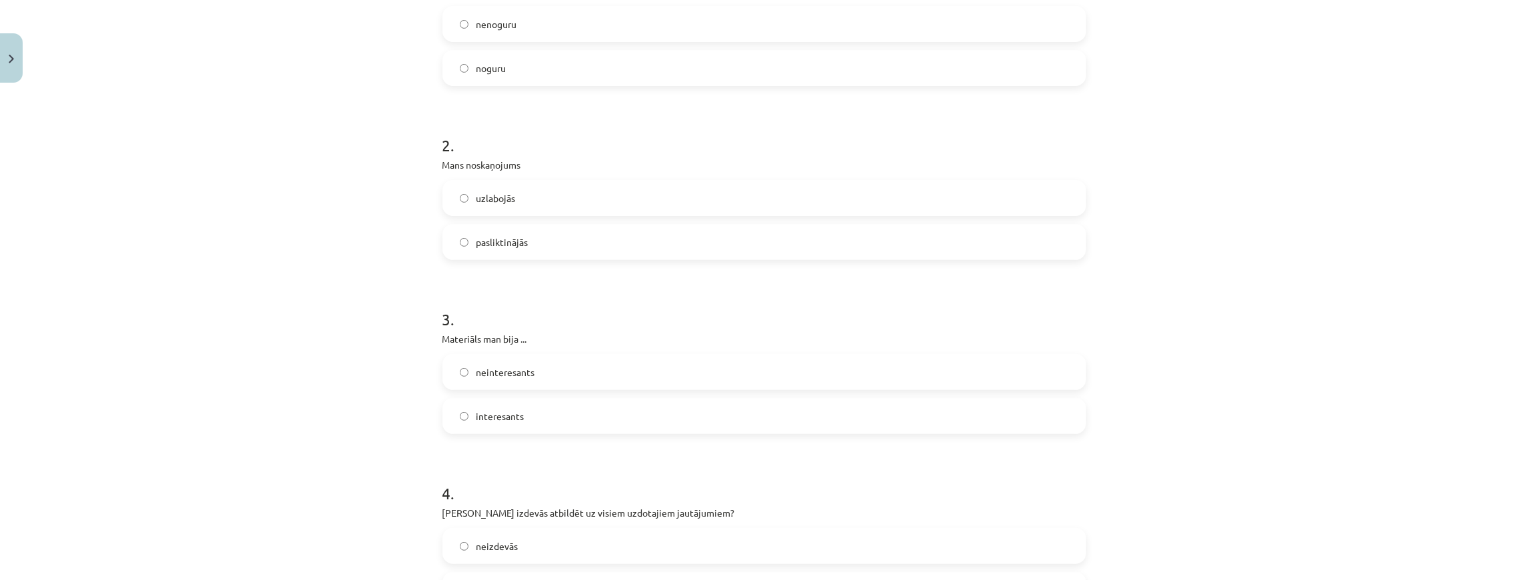
click at [541, 200] on label "uzlabojās" at bounding box center [764, 197] width 641 height 33
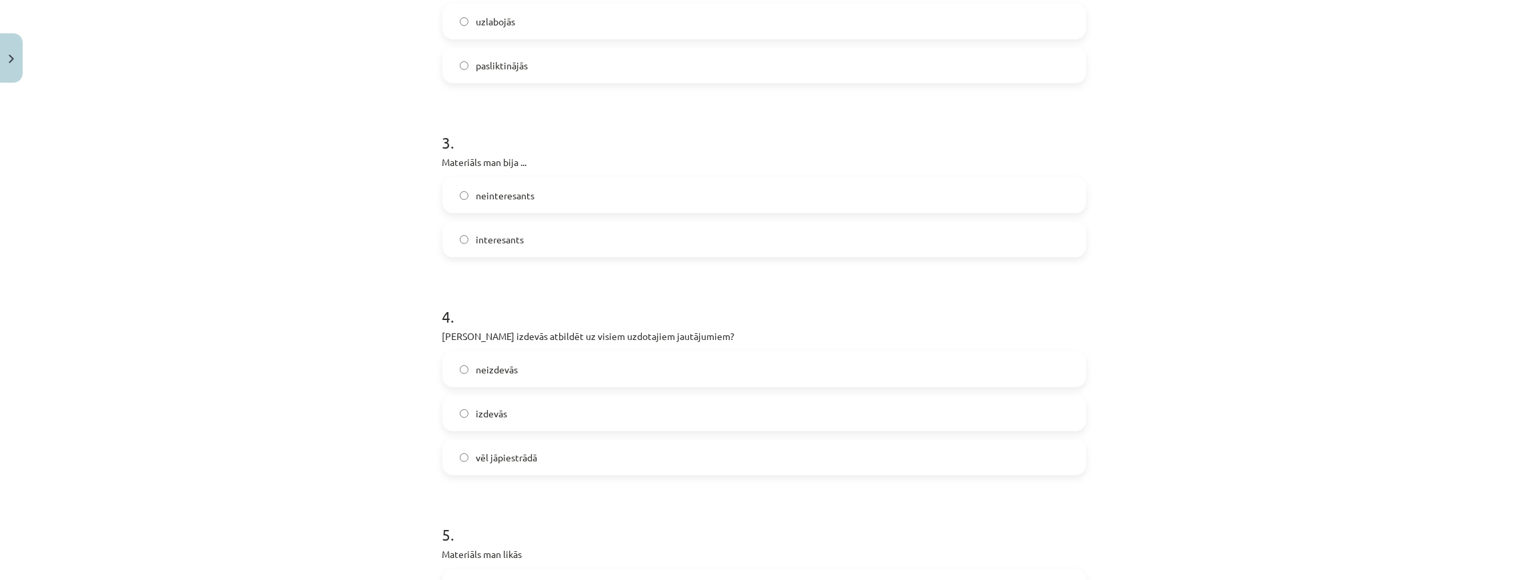
scroll to position [504, 0]
click at [506, 233] on span "interesants" at bounding box center [500, 239] width 48 height 14
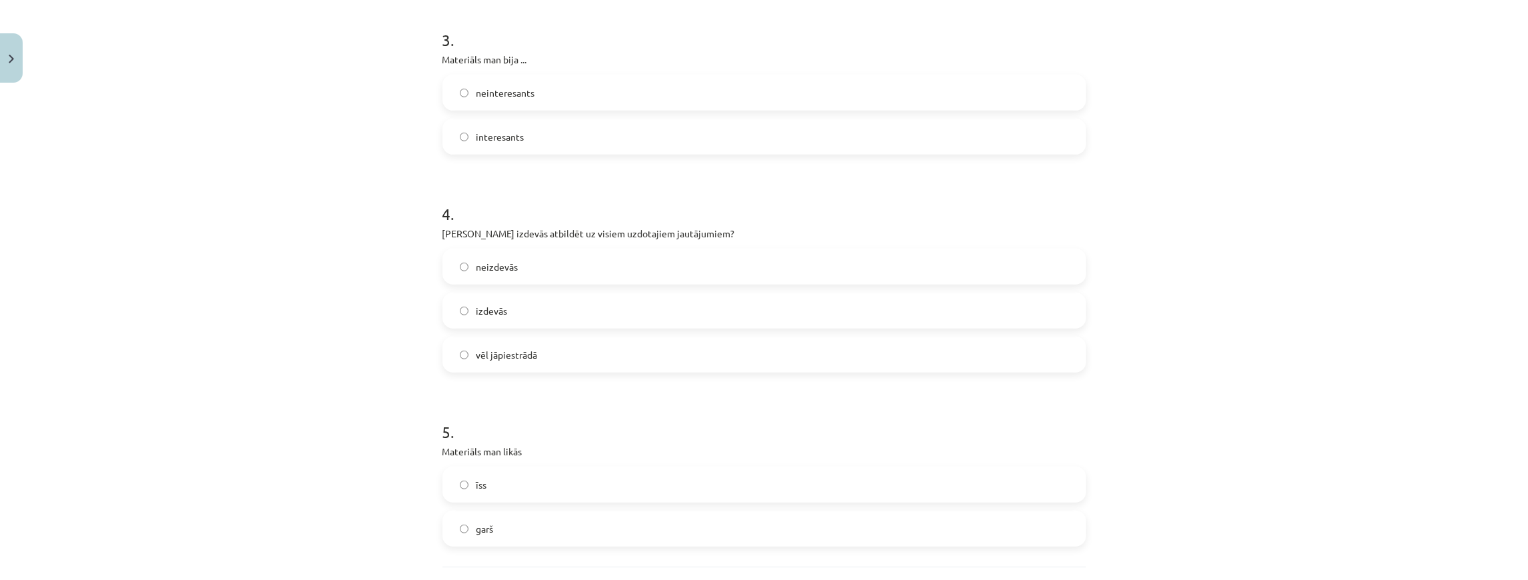
scroll to position [726, 0]
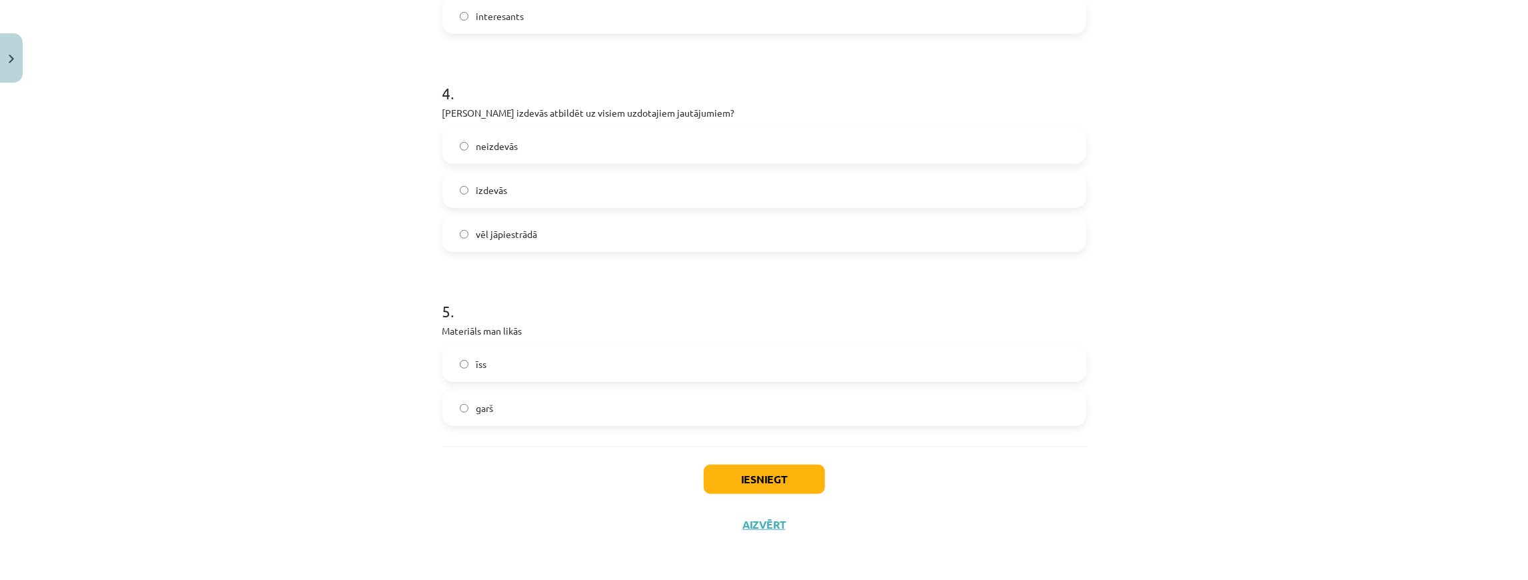
click at [534, 193] on label "izdevās" at bounding box center [764, 189] width 641 height 33
click at [561, 232] on label "vēl jāpiestrādā" at bounding box center [764, 233] width 641 height 33
click at [554, 365] on label "īss" at bounding box center [764, 363] width 641 height 33
click at [720, 489] on button "Iesniegt" at bounding box center [764, 478] width 121 height 29
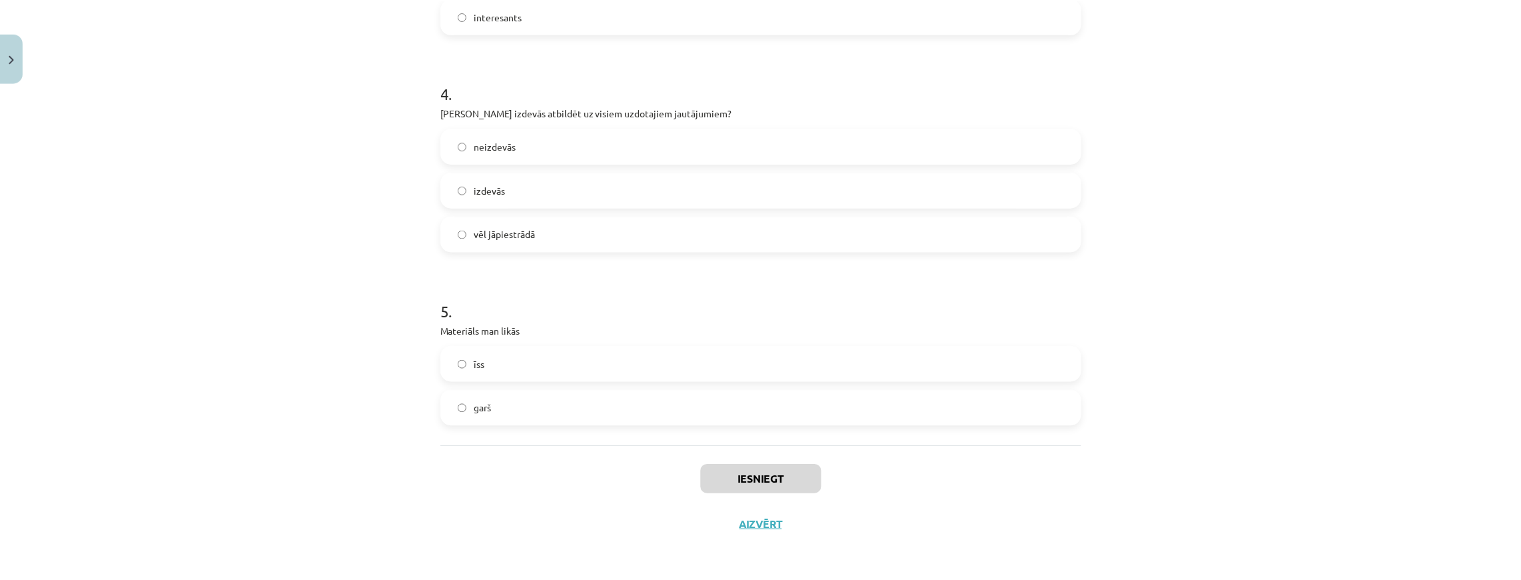
scroll to position [754, 0]
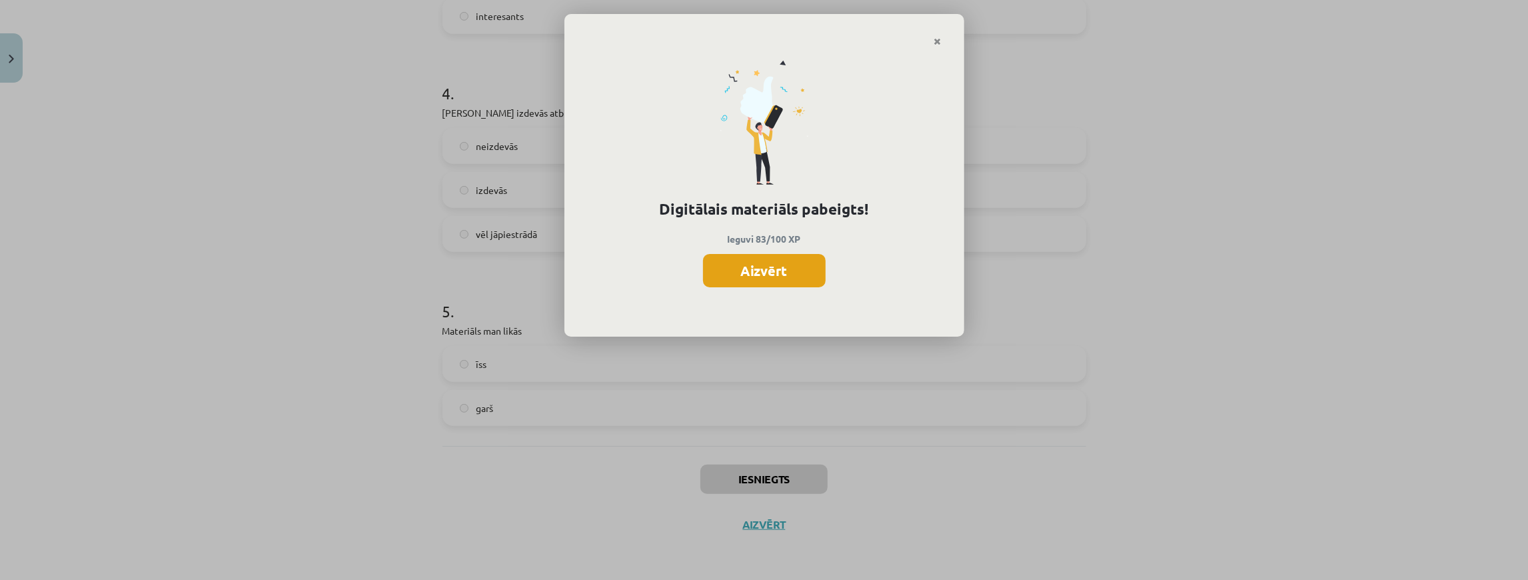
click at [783, 265] on button "Aizvērt" at bounding box center [764, 270] width 123 height 33
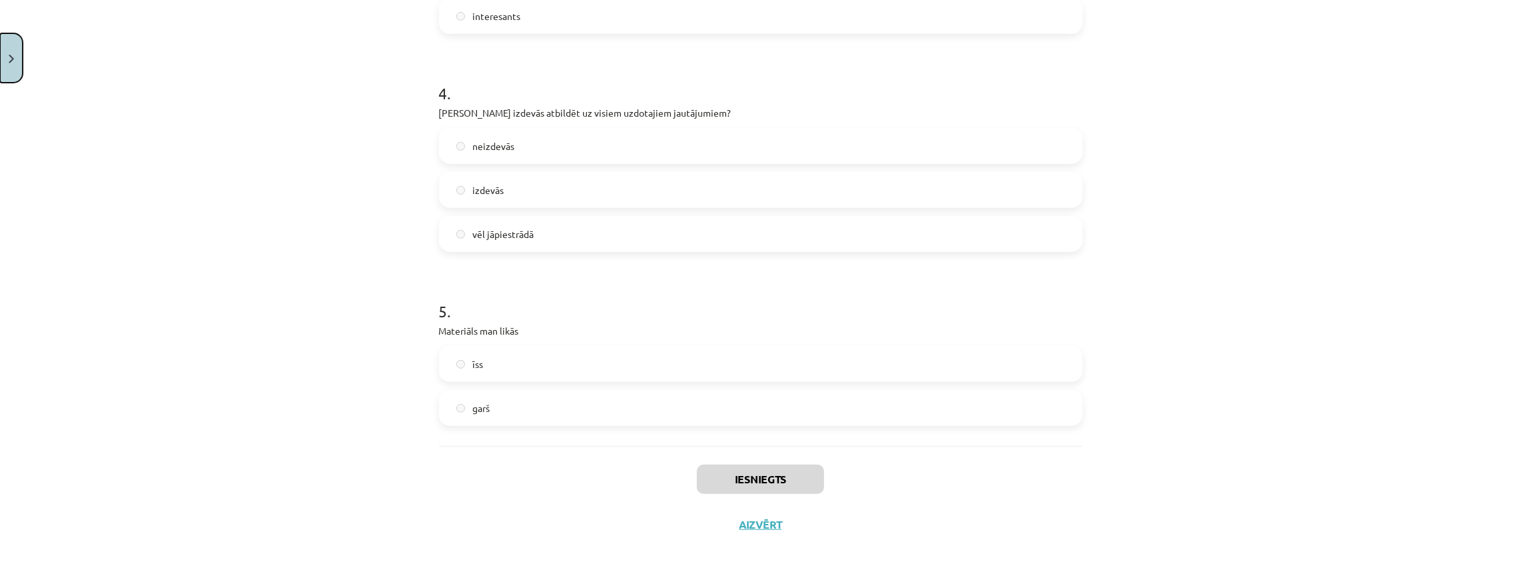
click at [11, 58] on img "Close" at bounding box center [11, 59] width 5 height 9
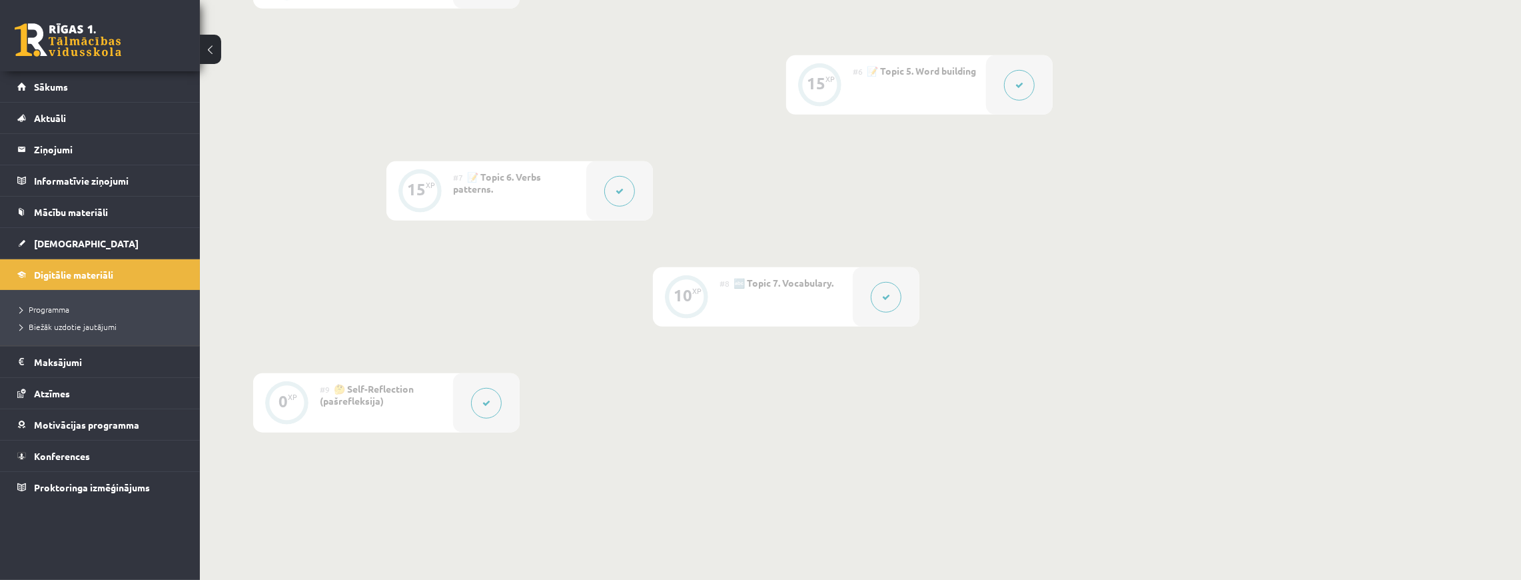
scroll to position [935, 0]
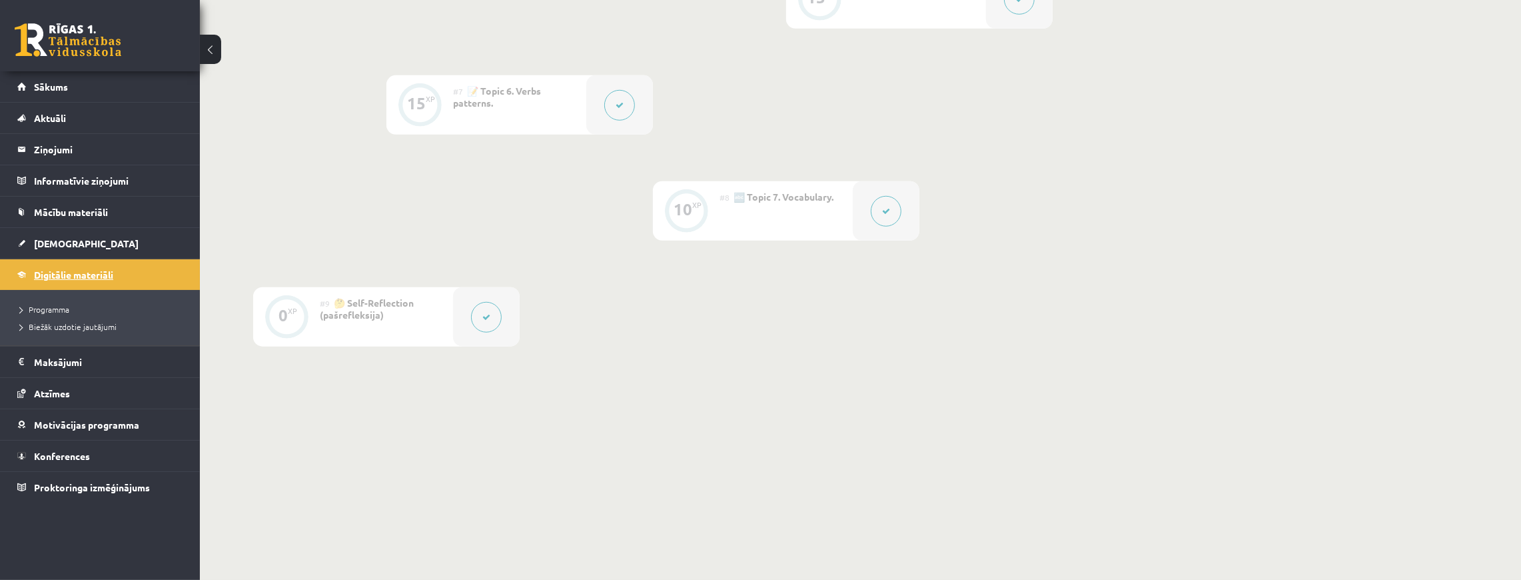
click at [126, 266] on link "Digitālie materiāli" at bounding box center [100, 274] width 166 height 31
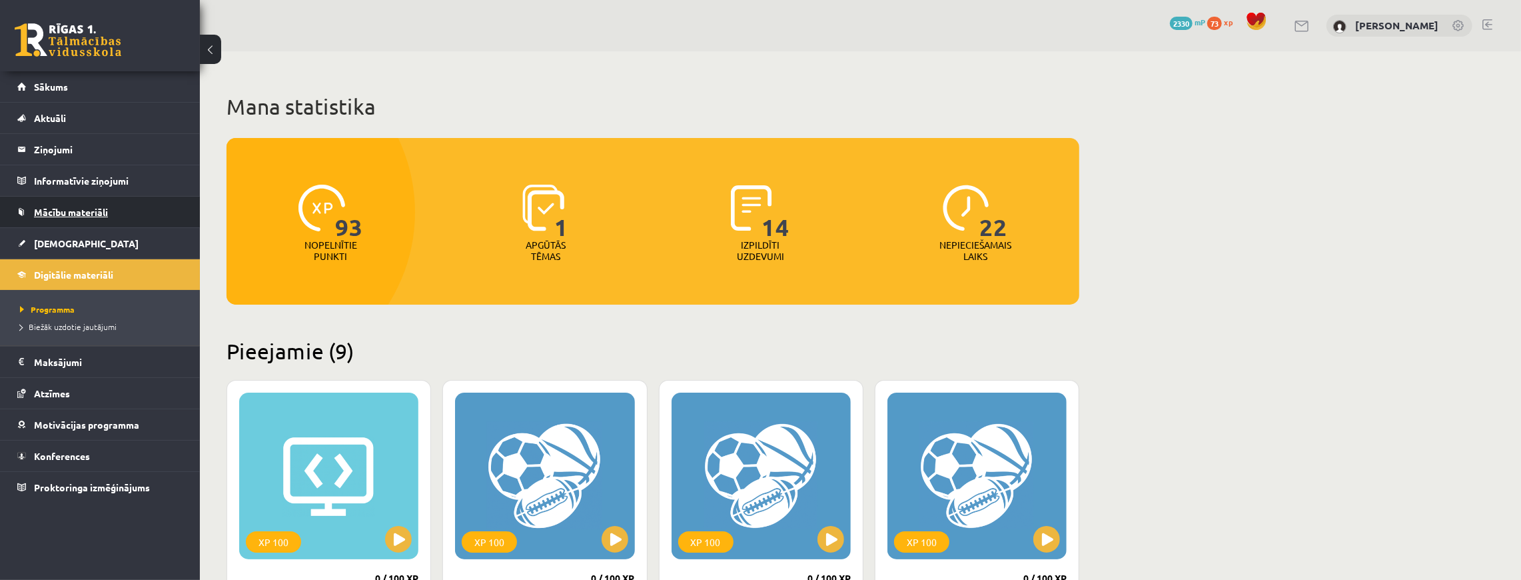
click at [113, 221] on link "Mācību materiāli" at bounding box center [100, 212] width 166 height 31
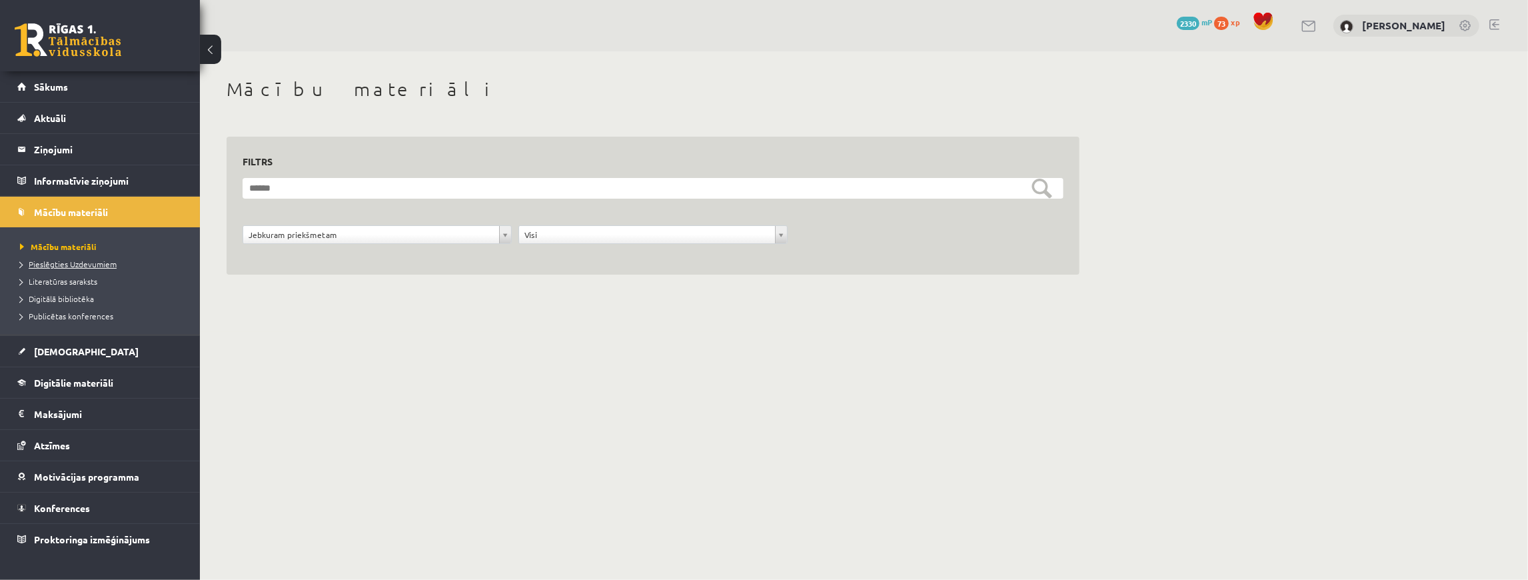
click at [96, 258] on link "Pieslēgties Uzdevumiem" at bounding box center [103, 264] width 167 height 12
click at [79, 382] on span "Digitālie materiāli" at bounding box center [73, 382] width 79 height 12
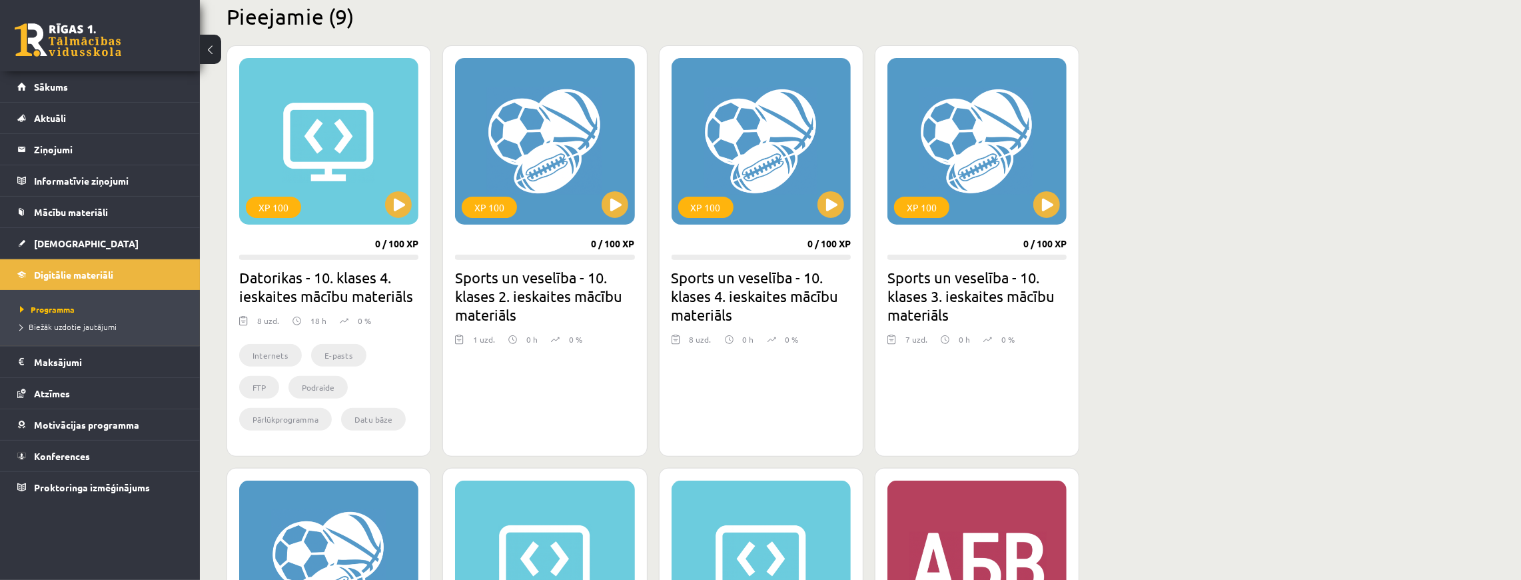
scroll to position [310, 0]
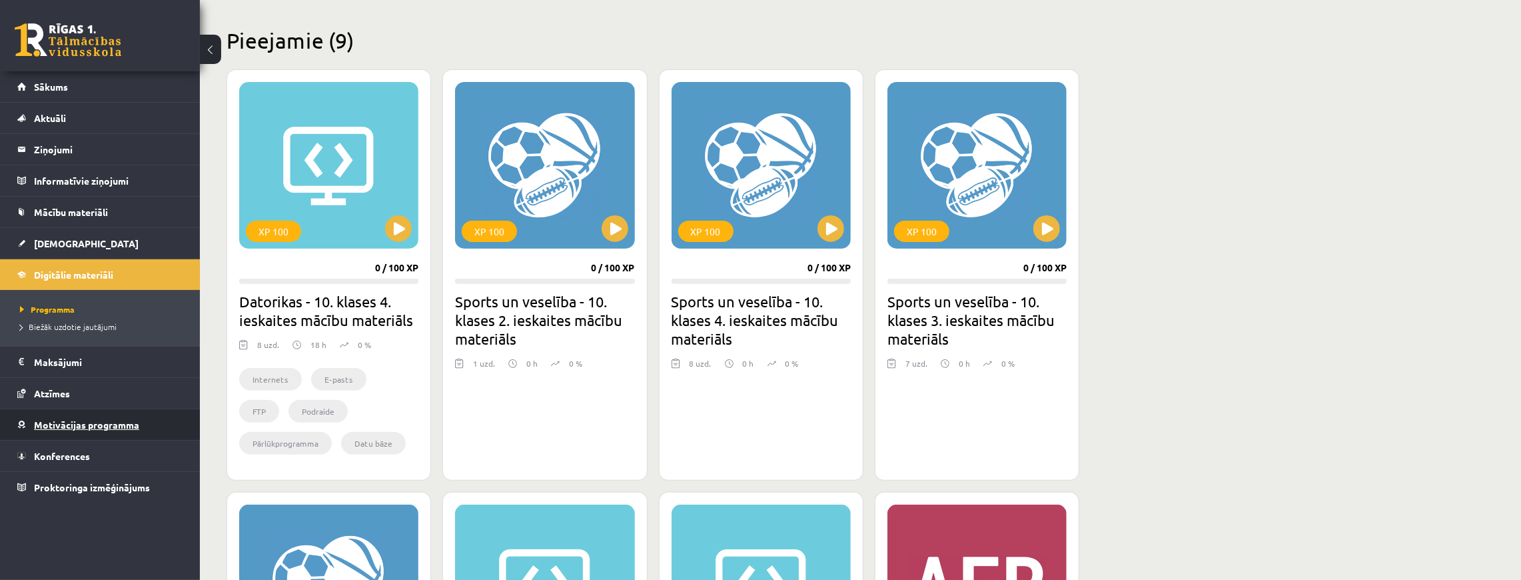
click at [137, 424] on span "Motivācijas programma" at bounding box center [86, 424] width 105 height 12
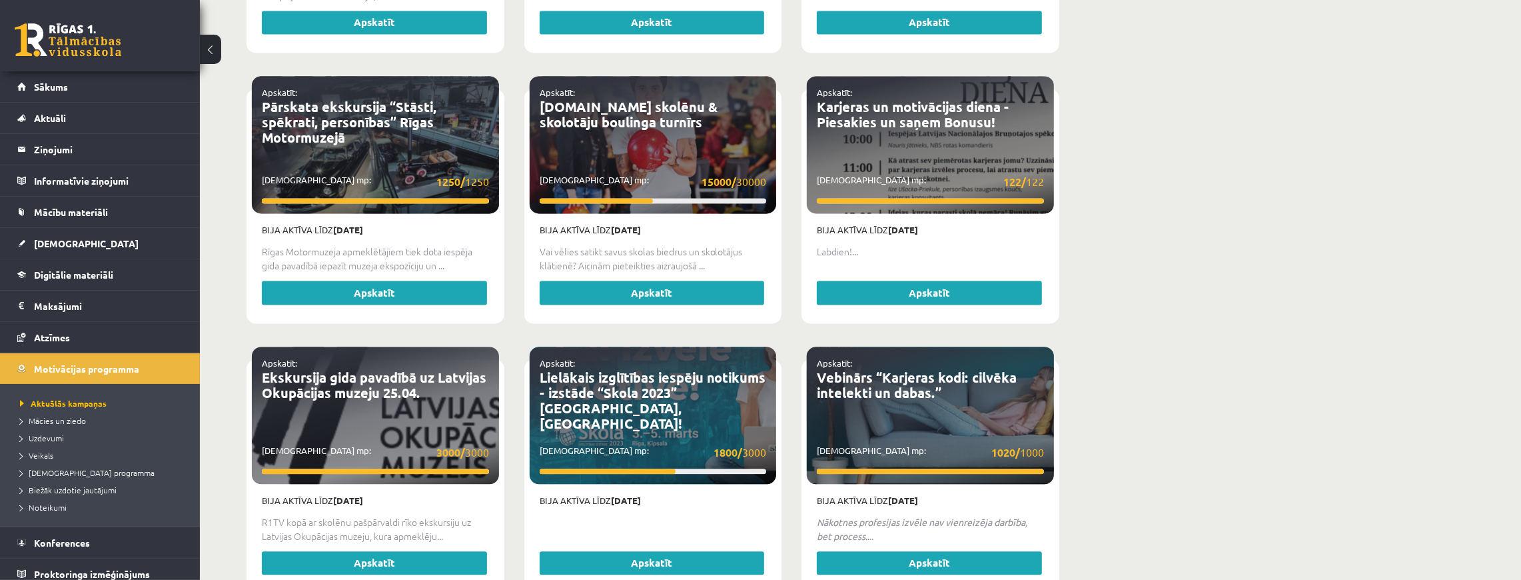
scroll to position [2463, 0]
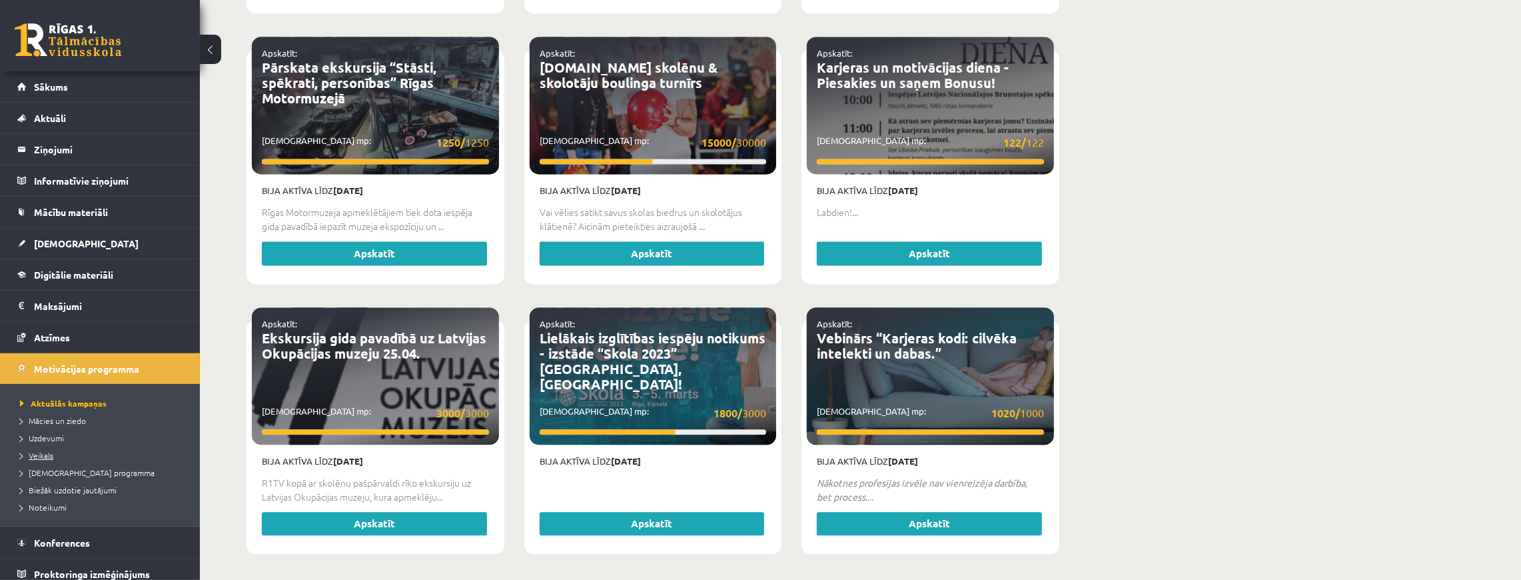
click at [48, 452] on span "Veikals" at bounding box center [36, 455] width 33 height 11
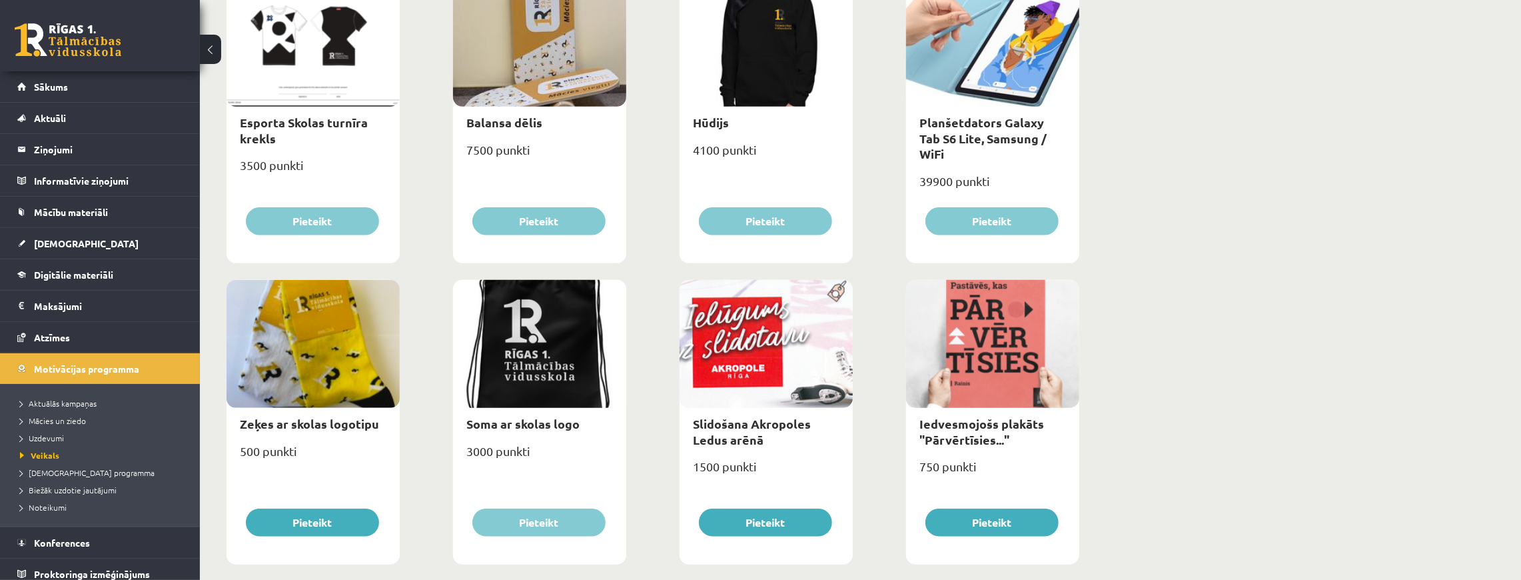
scroll to position [977, 0]
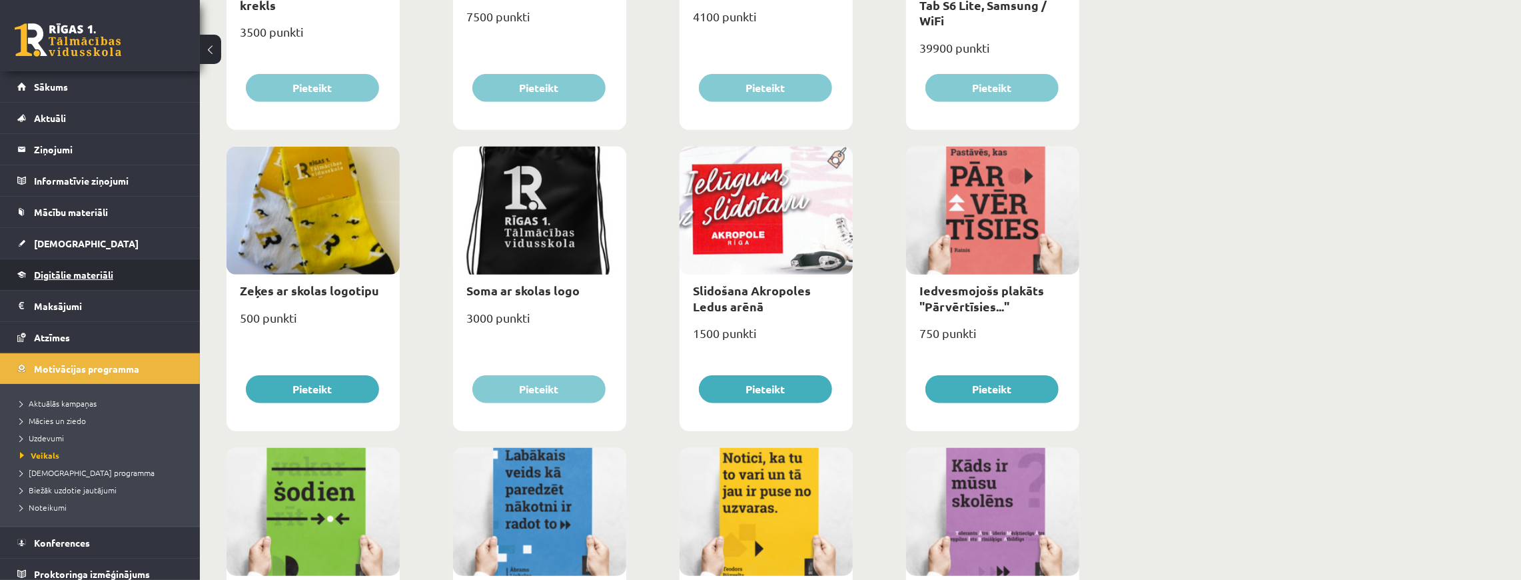
click at [56, 281] on link "Digitālie materiāli" at bounding box center [100, 274] width 166 height 31
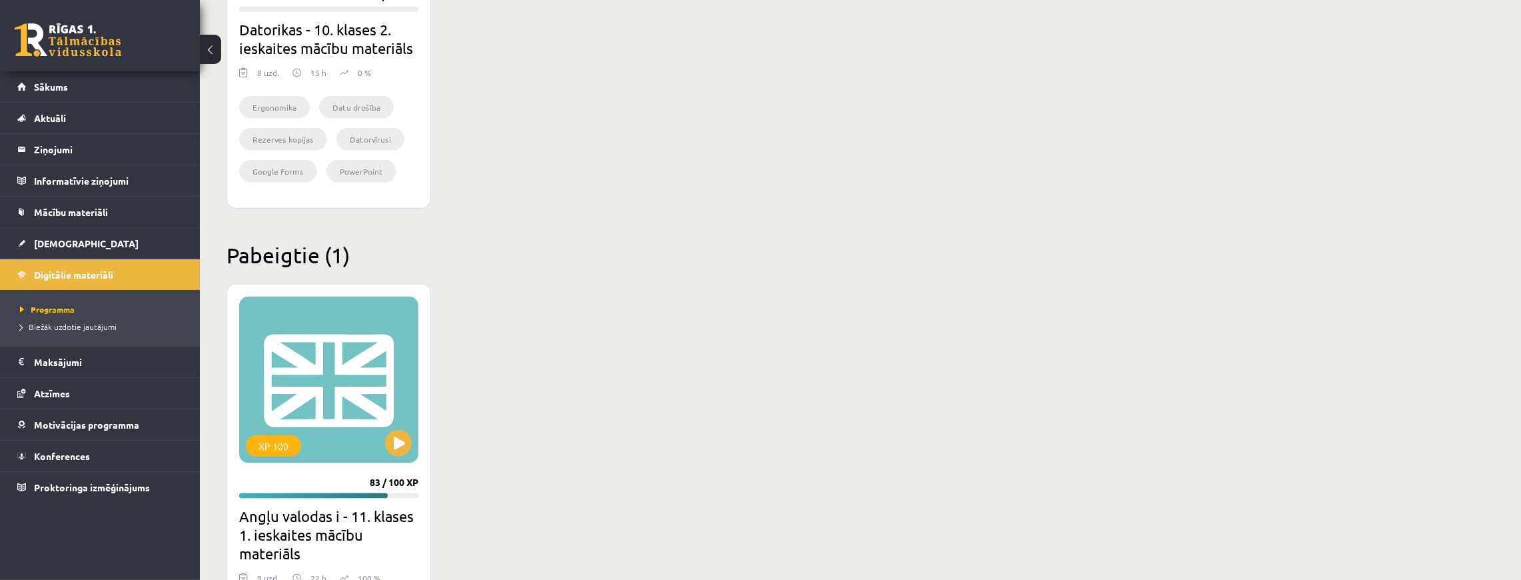
scroll to position [1510, 0]
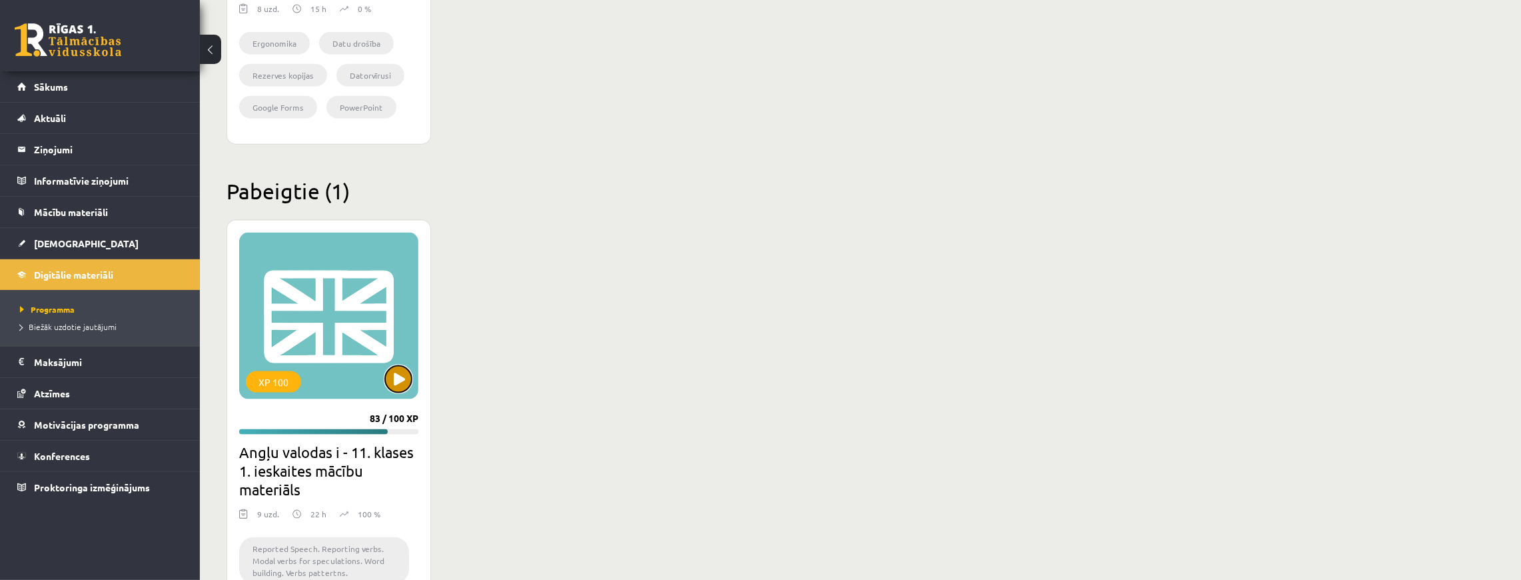
click at [386, 381] on button at bounding box center [398, 379] width 27 height 27
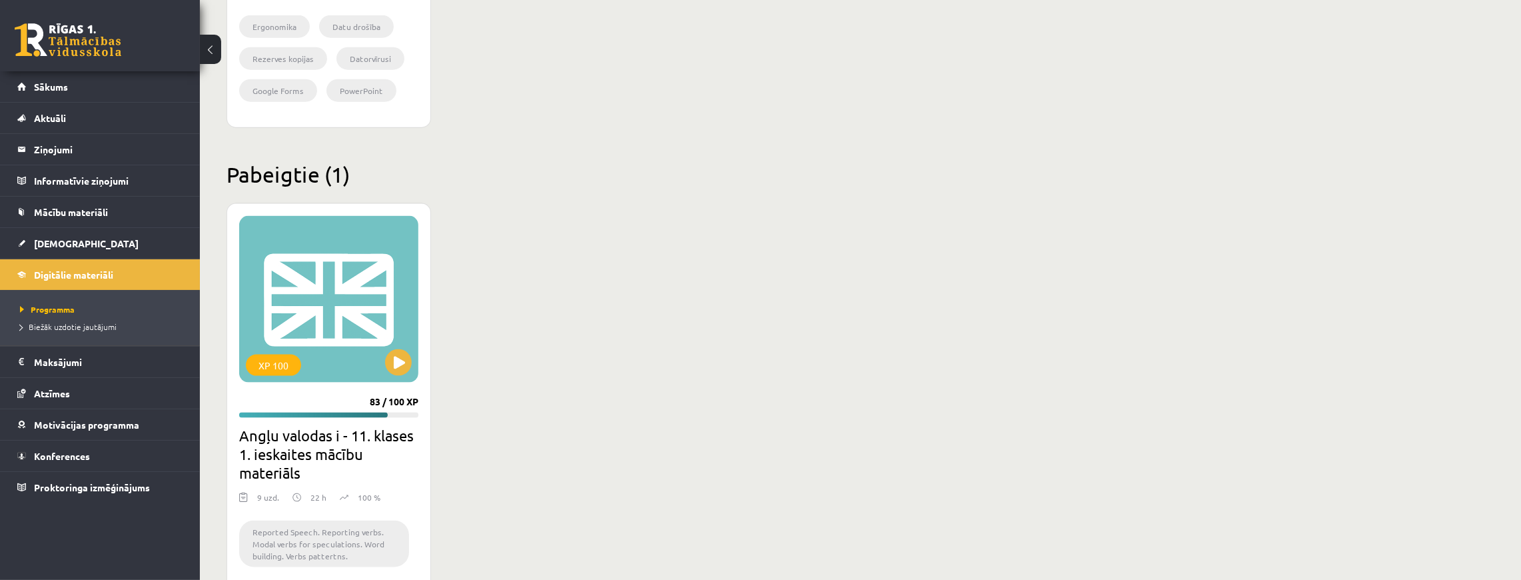
scroll to position [1554, 0]
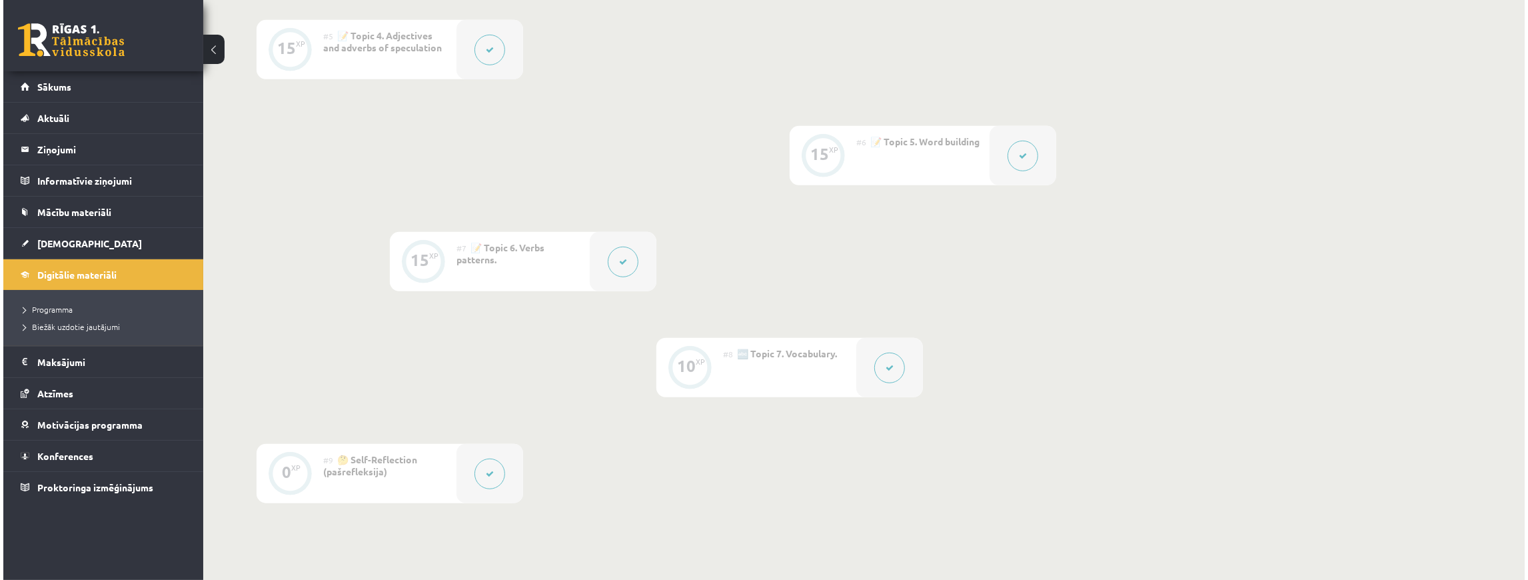
scroll to position [933, 0]
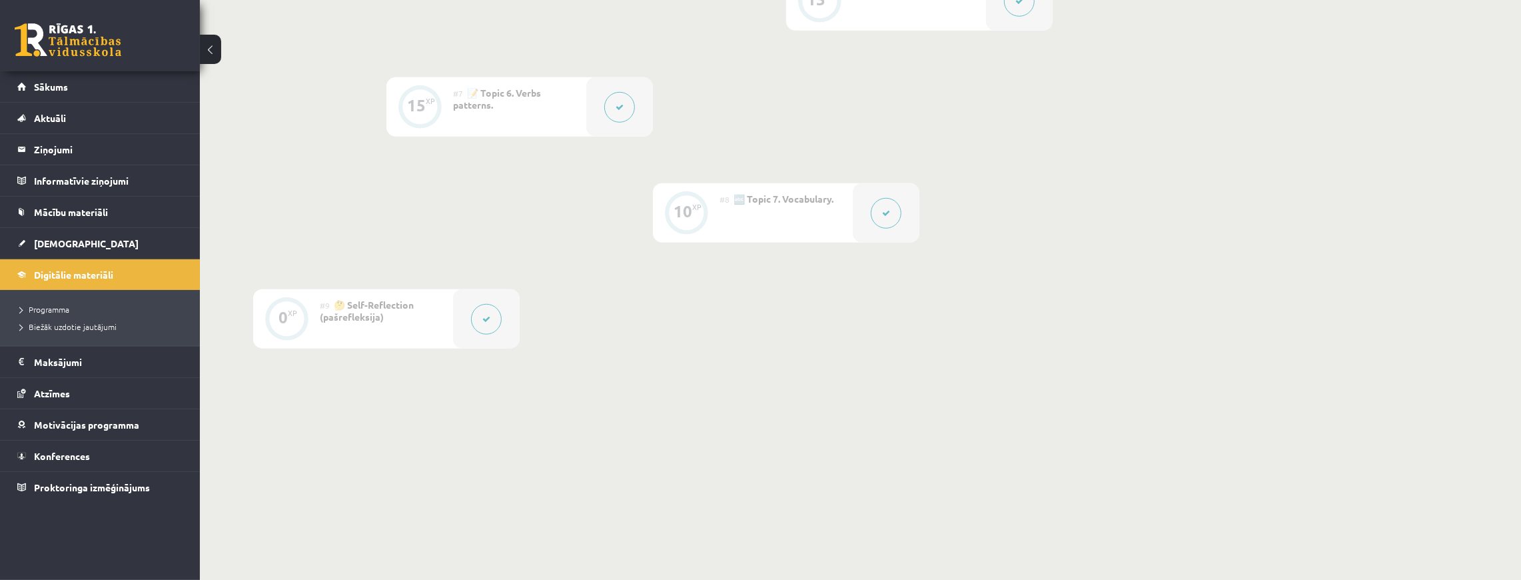
click at [621, 114] on button at bounding box center [619, 107] width 31 height 31
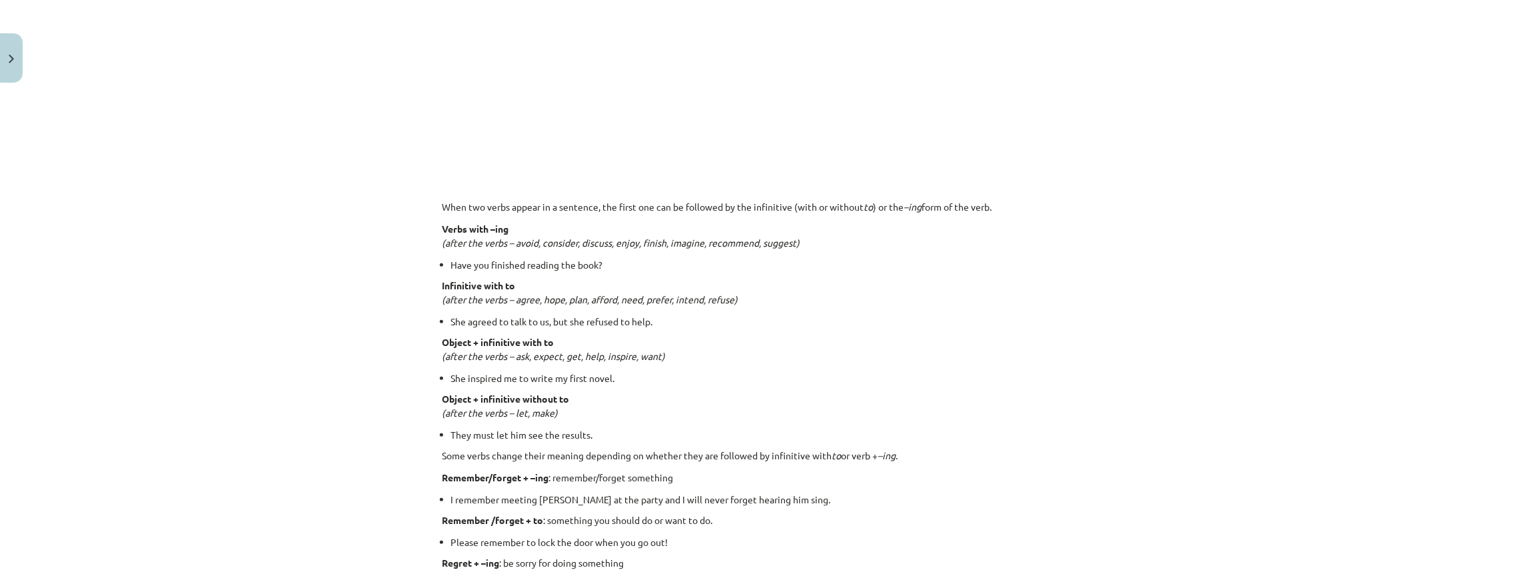
scroll to position [1021, 0]
